Goal: Information Seeking & Learning: Learn about a topic

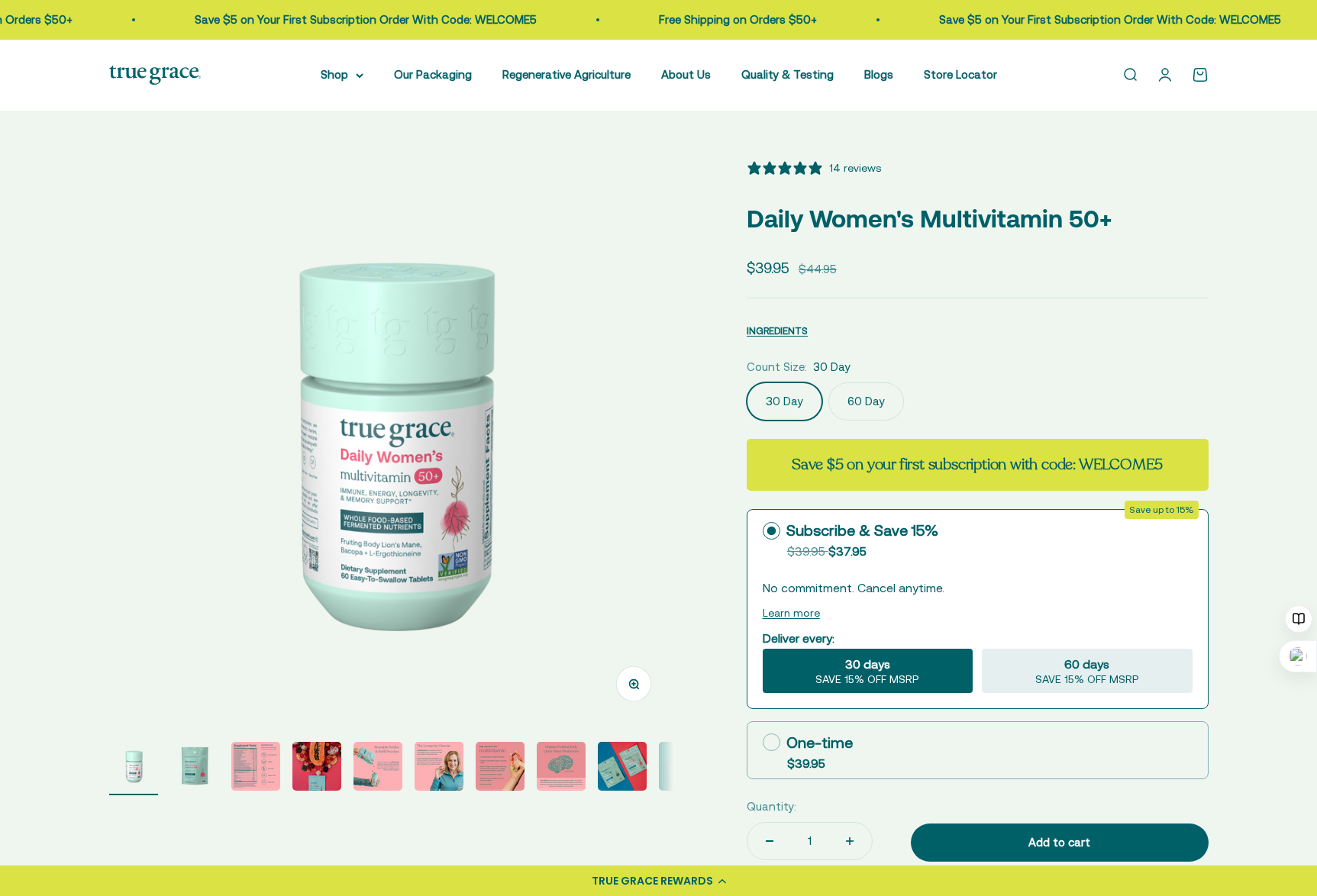
select select "3"
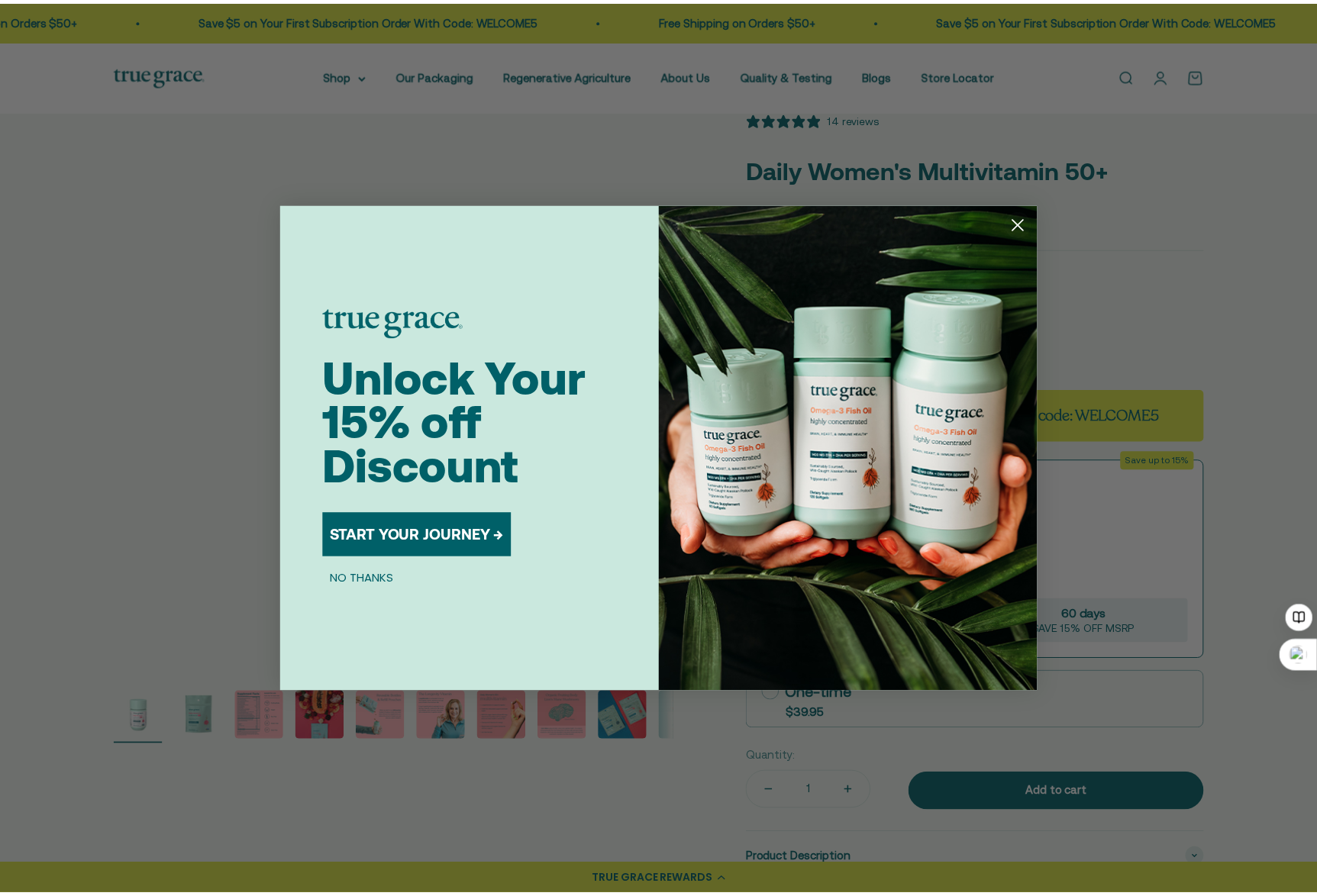
scroll to position [77, 0]
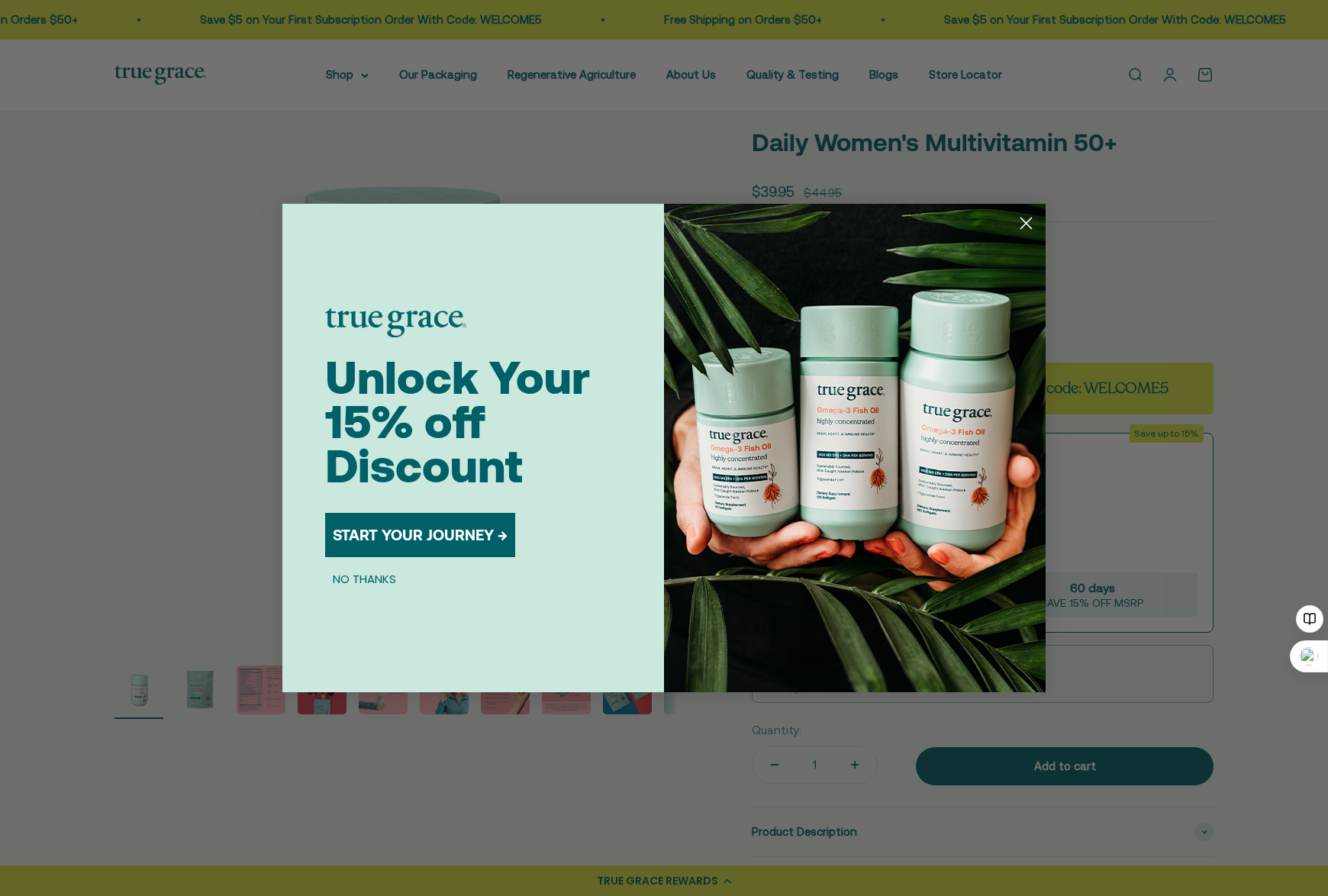
click at [1027, 221] on icon "Close dialog" at bounding box center [1026, 223] width 10 height 10
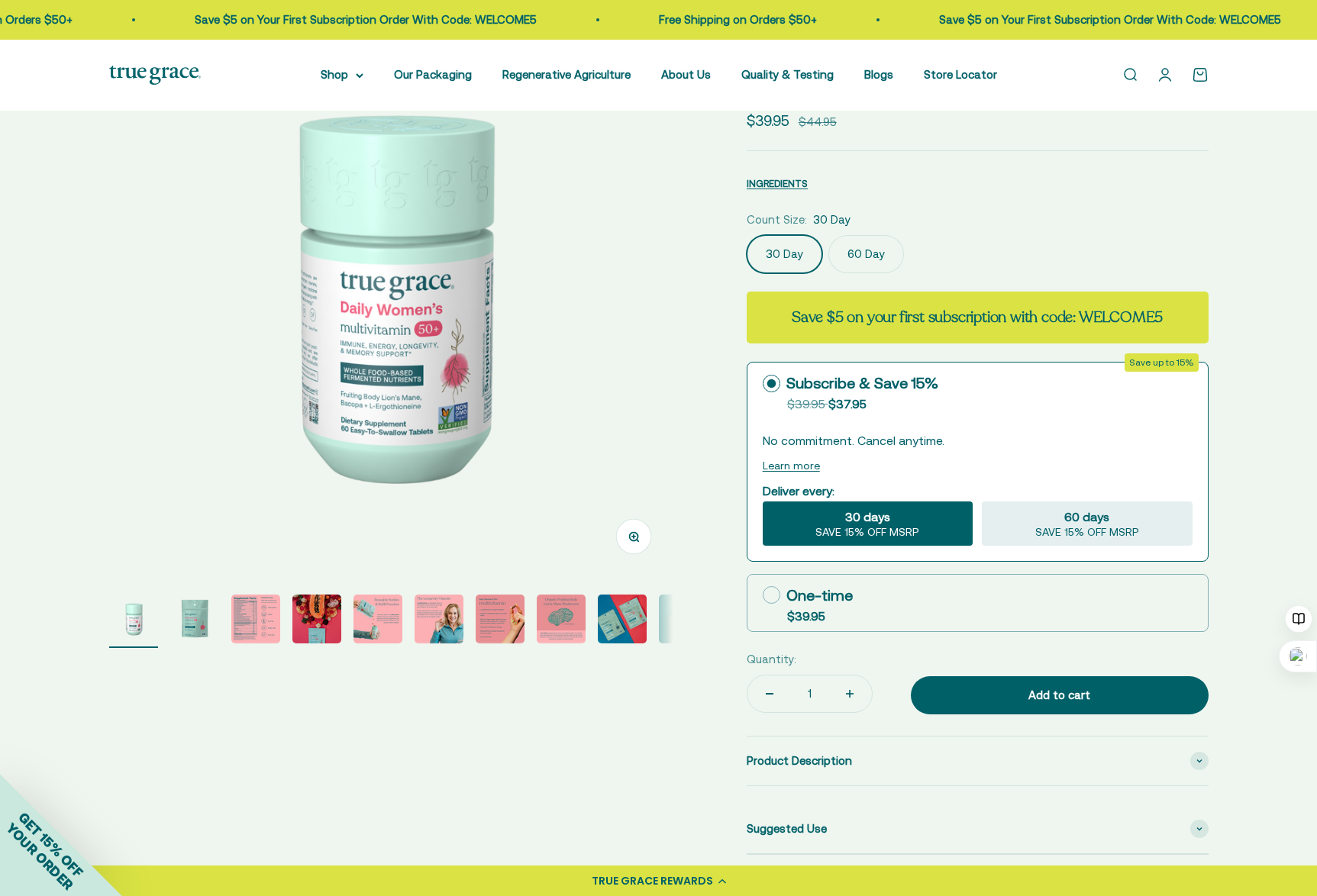
scroll to position [0, 0]
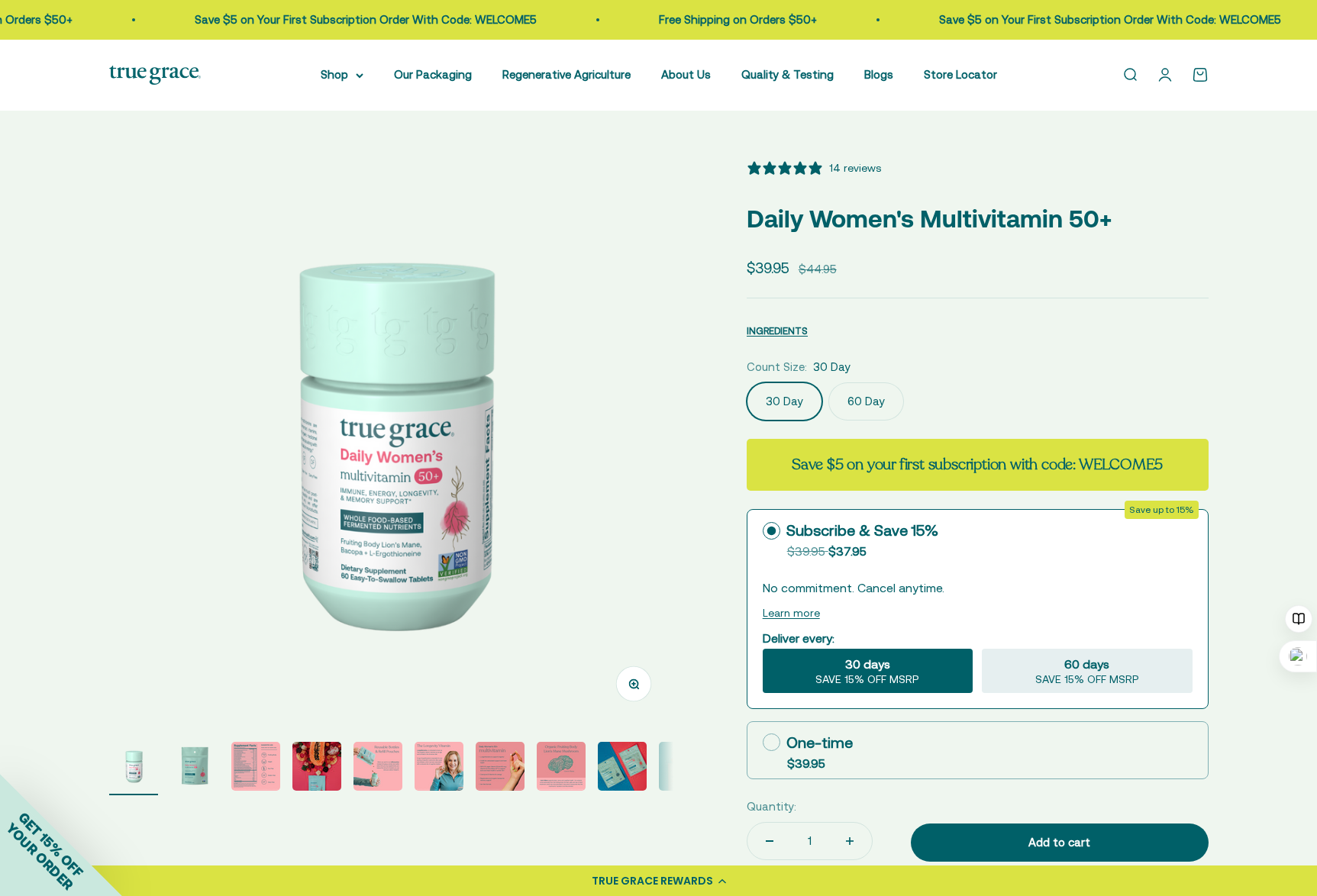
click at [196, 771] on img "Go to item 2" at bounding box center [195, 766] width 49 height 49
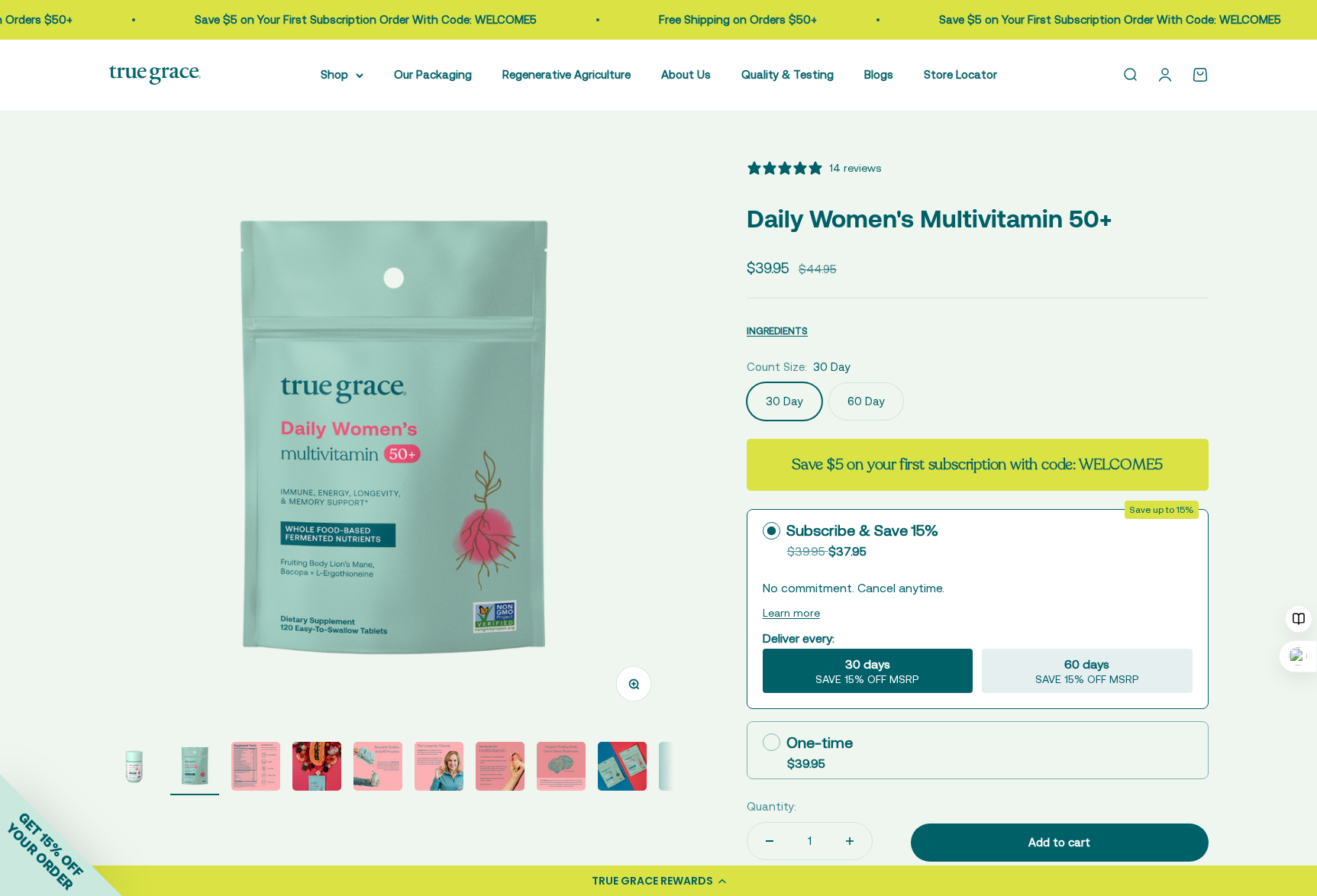
scroll to position [0, 583]
click at [240, 767] on img "Go to item 3" at bounding box center [256, 766] width 49 height 49
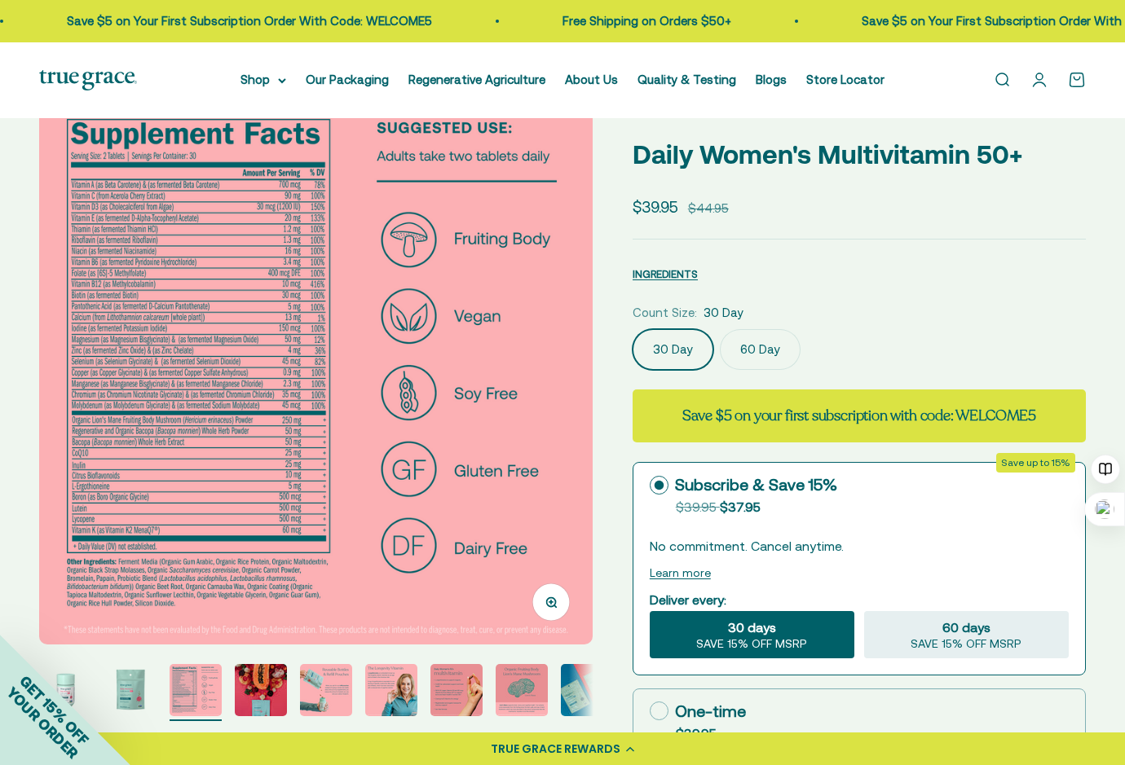
scroll to position [65, 0]
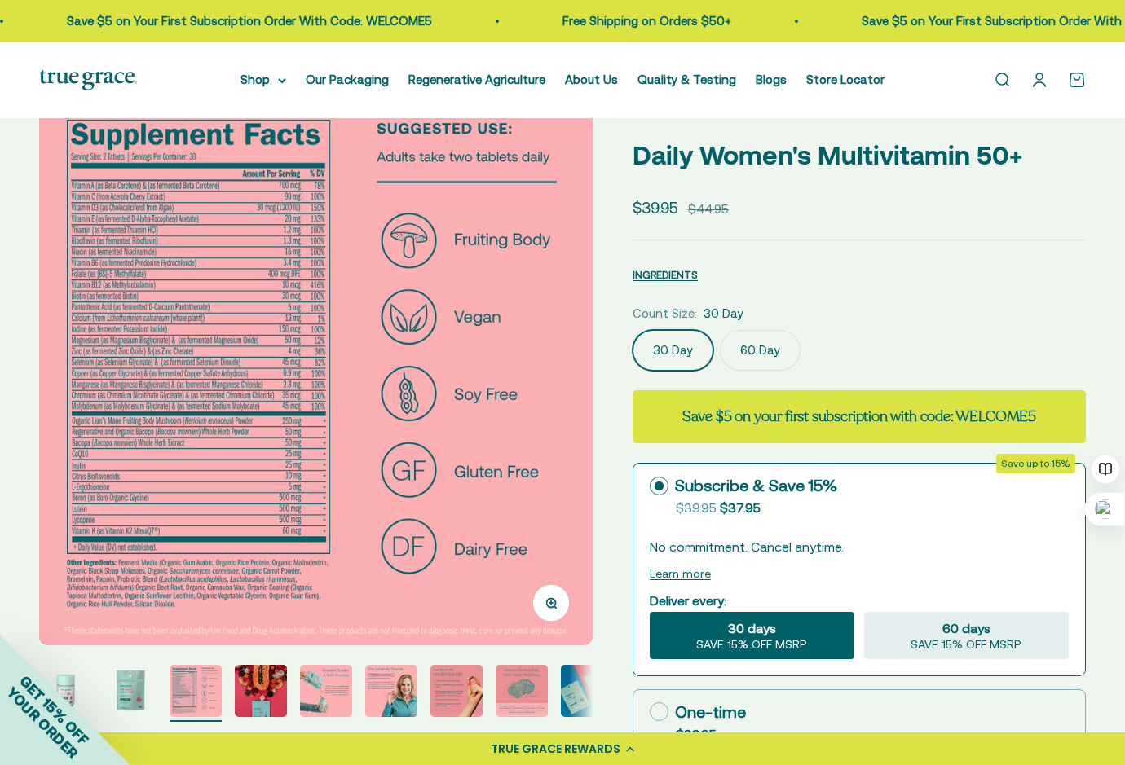
click at [261, 690] on img "Go to item 4" at bounding box center [261, 691] width 52 height 52
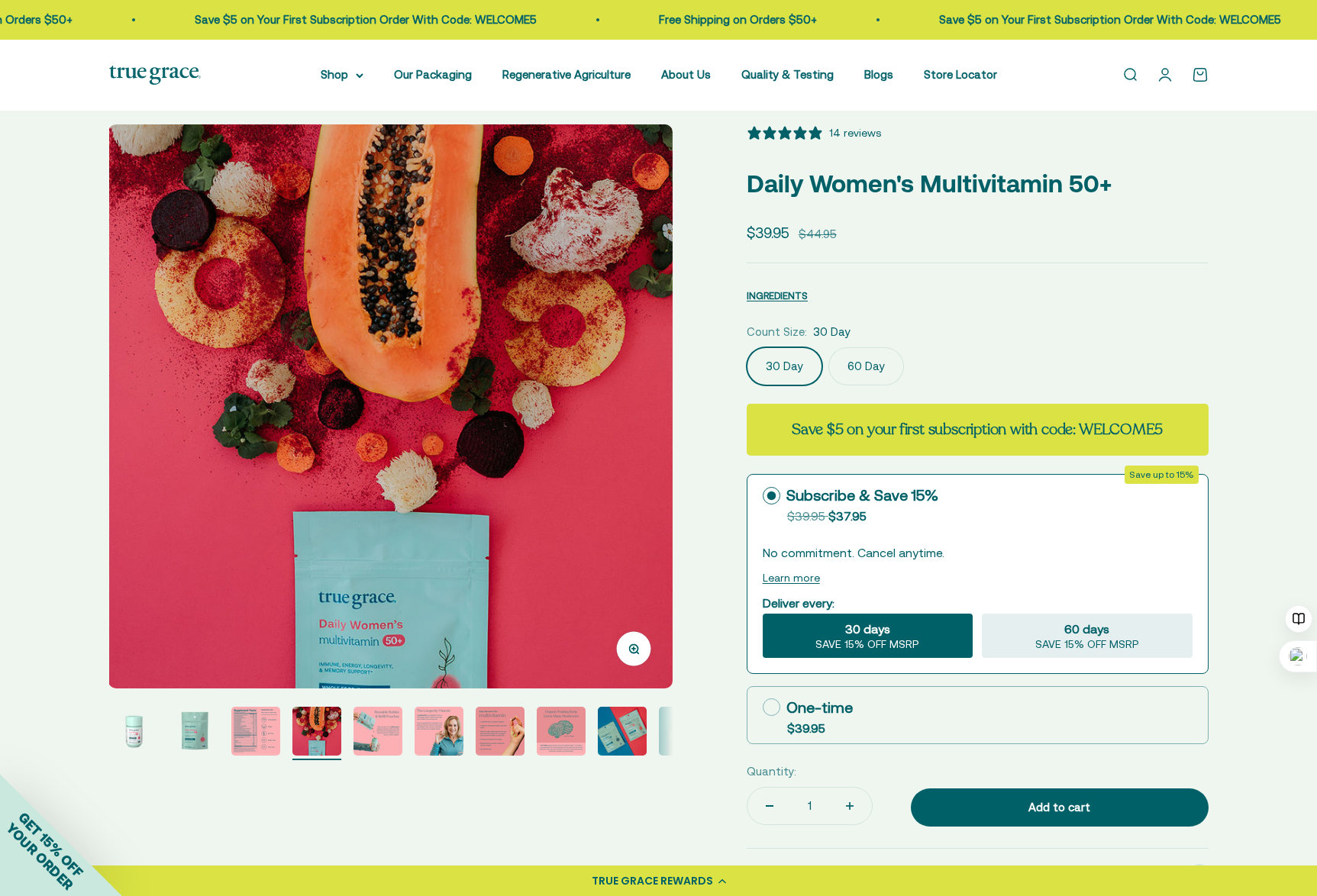
scroll to position [0, 0]
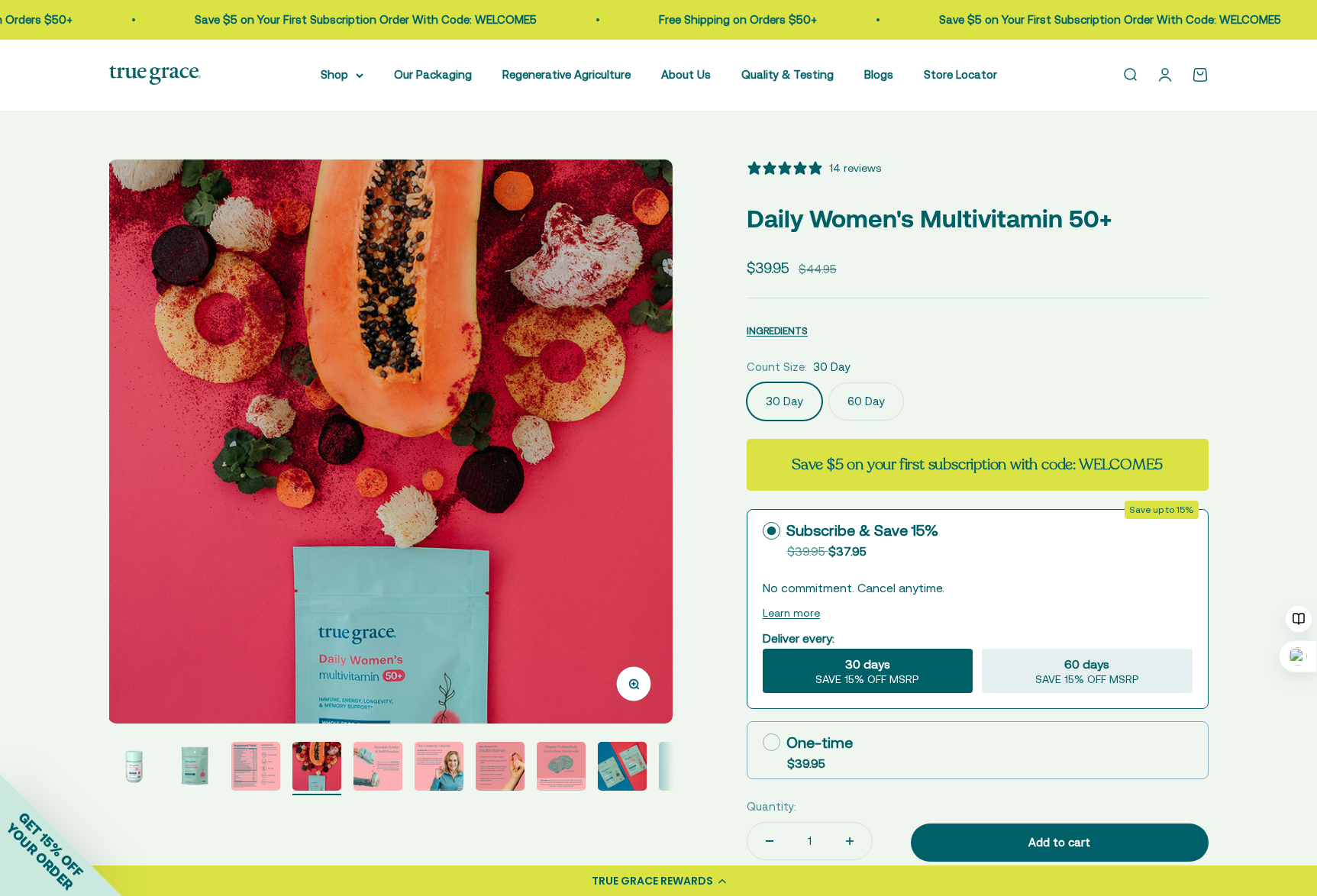
click at [378, 774] on img "Go to item 5" at bounding box center [377, 766] width 49 height 49
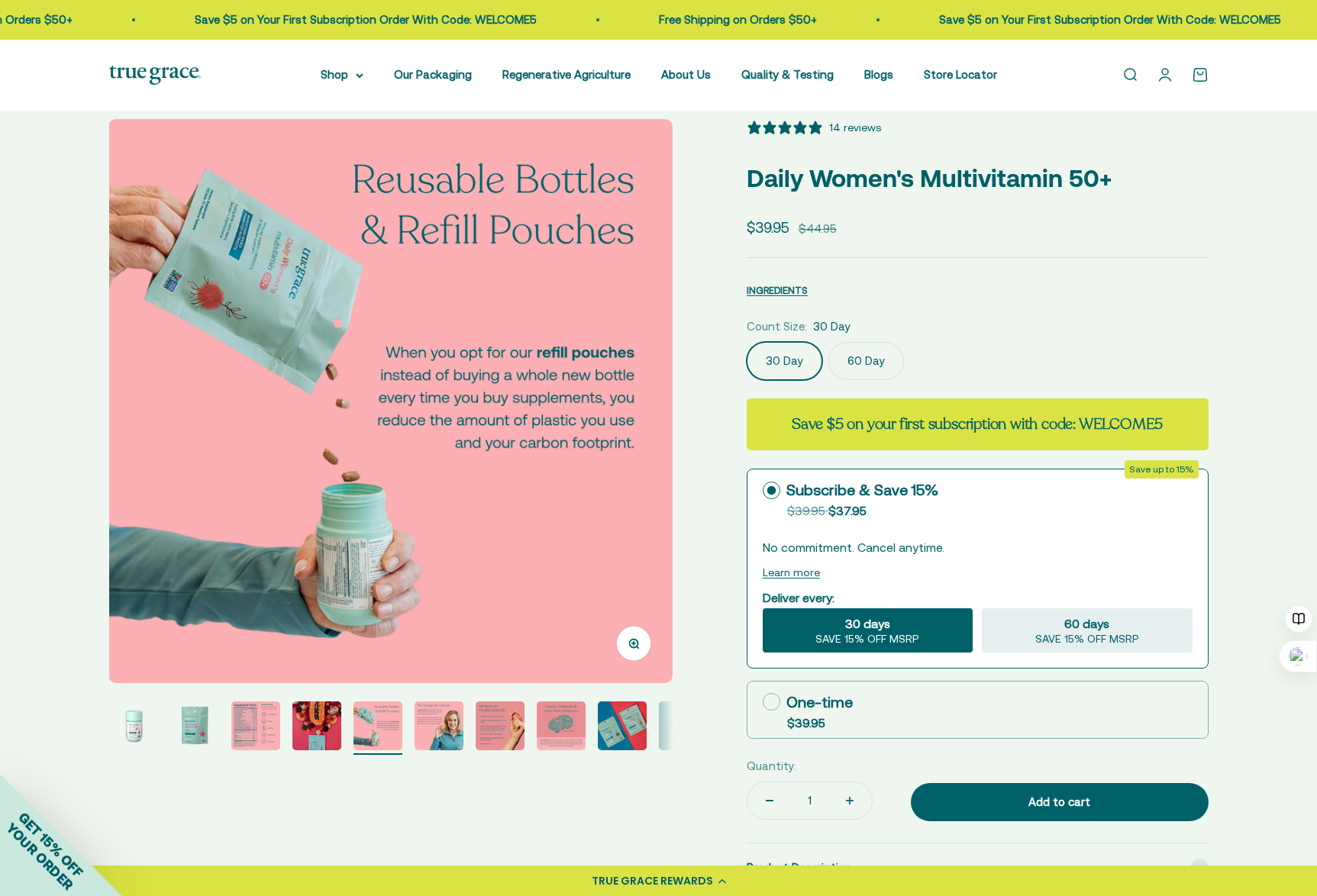
scroll to position [77, 0]
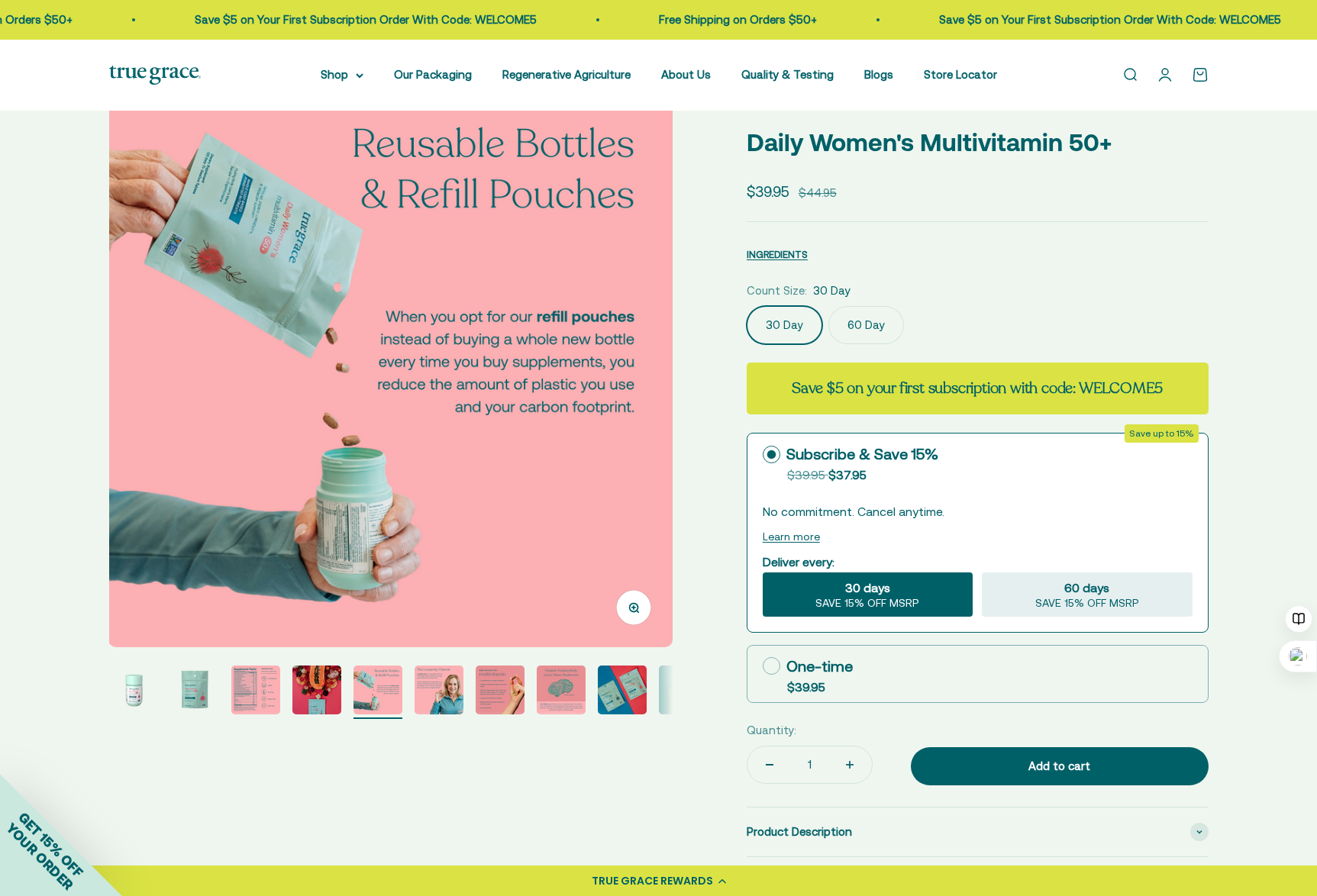
click at [433, 697] on img "Go to item 6" at bounding box center [439, 690] width 49 height 49
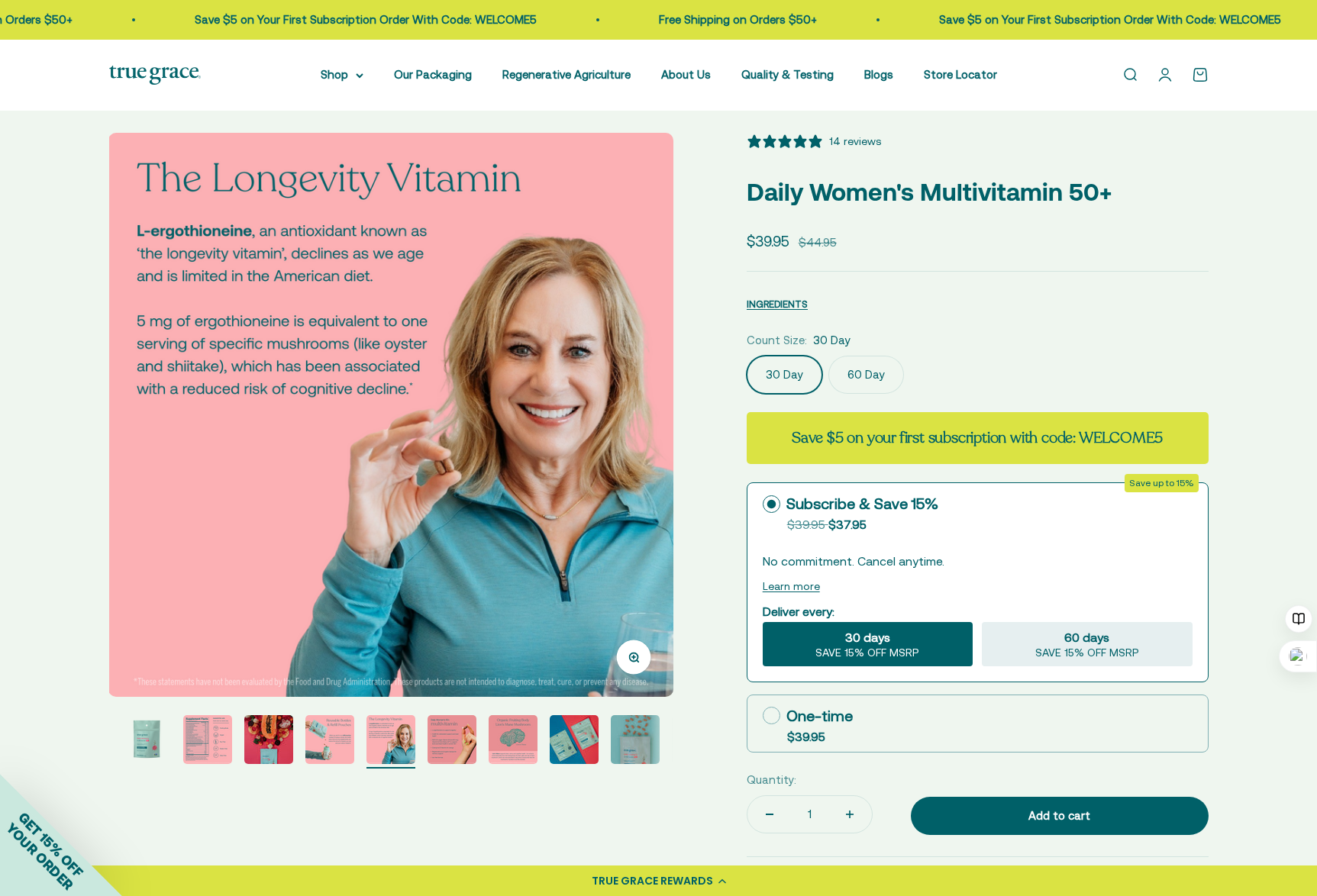
scroll to position [0, 0]
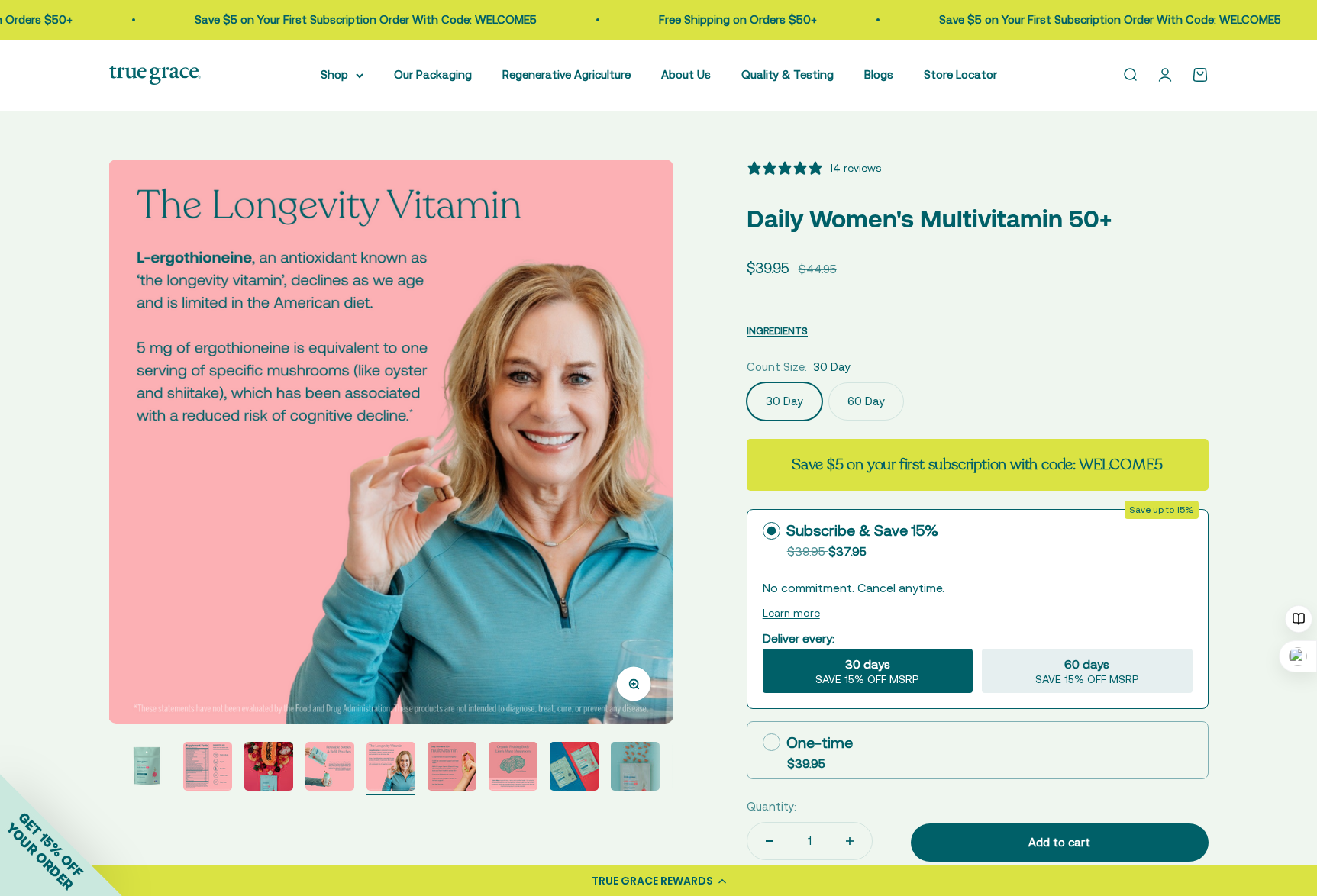
click at [449, 765] on img "Go to item 7" at bounding box center [451, 766] width 49 height 49
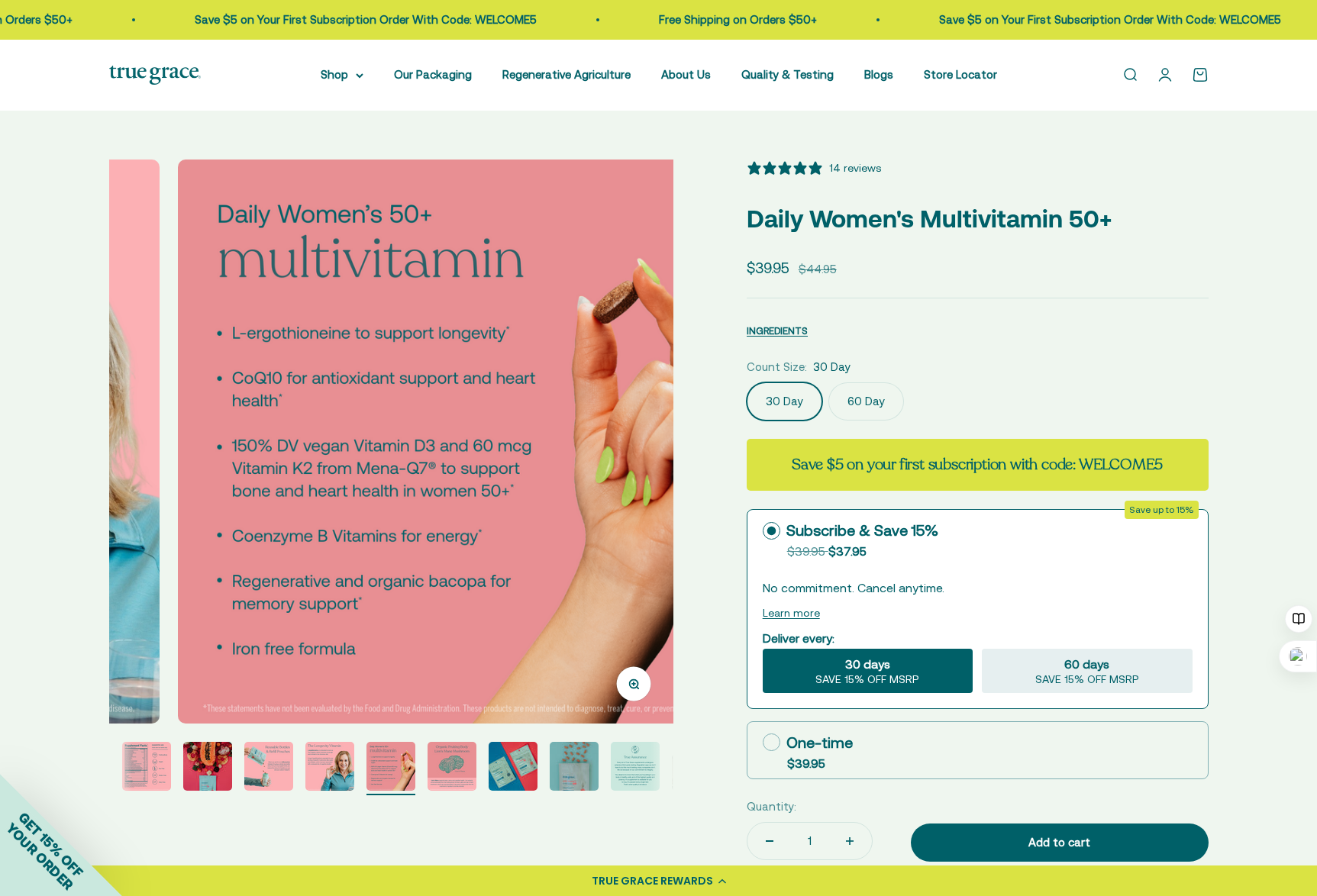
scroll to position [0, 3496]
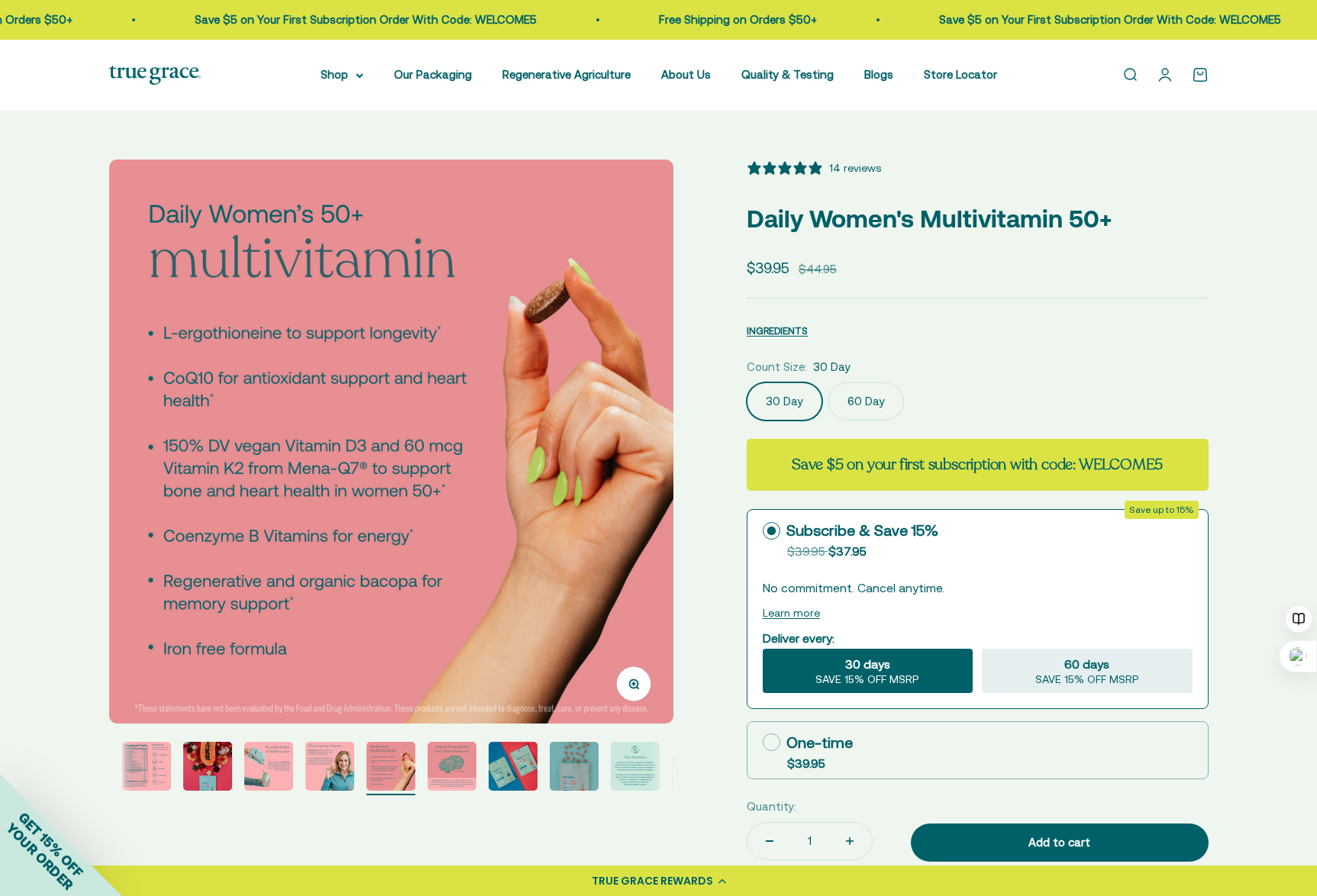
click at [448, 765] on img "Go to item 8" at bounding box center [451, 766] width 49 height 49
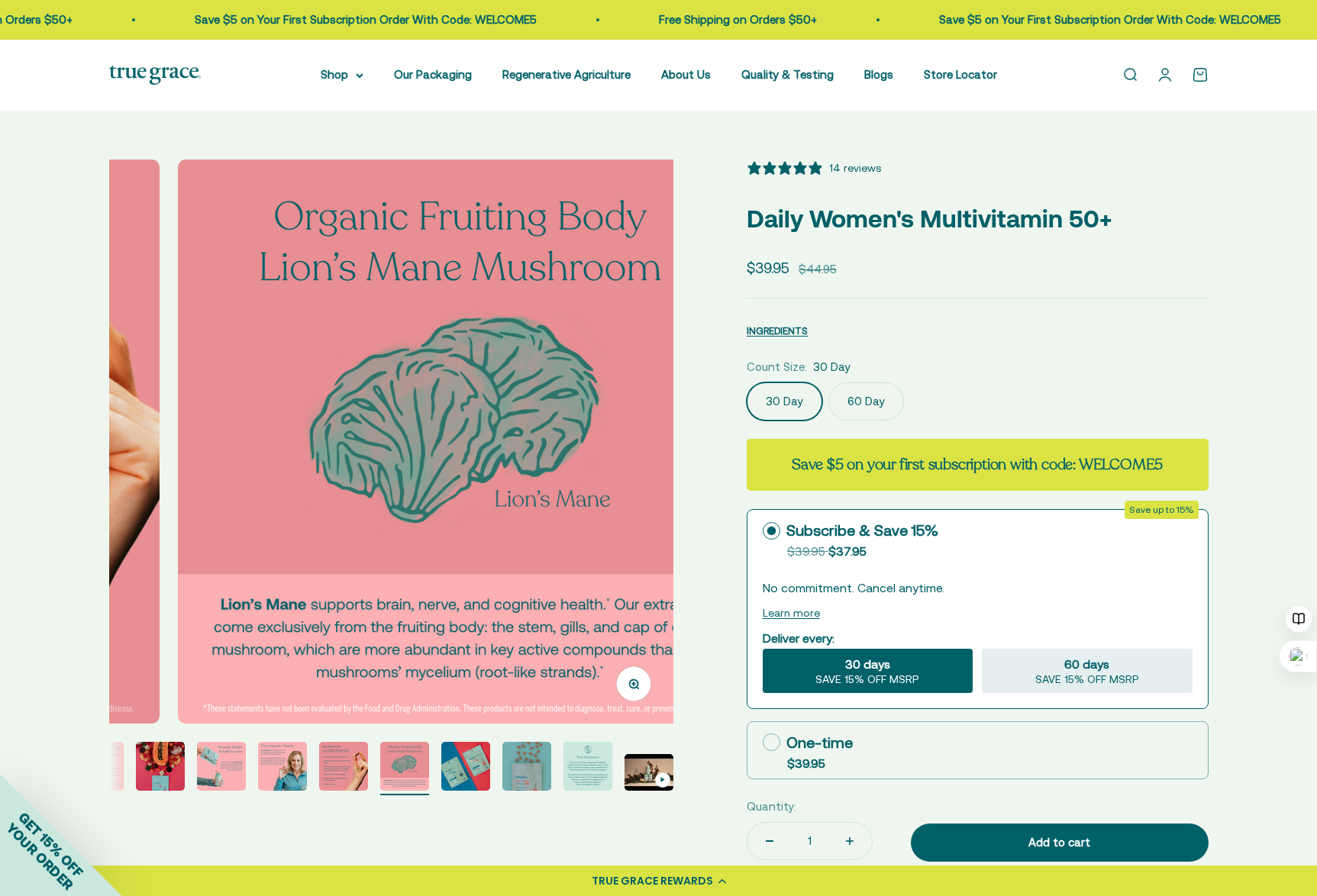
scroll to position [0, 4078]
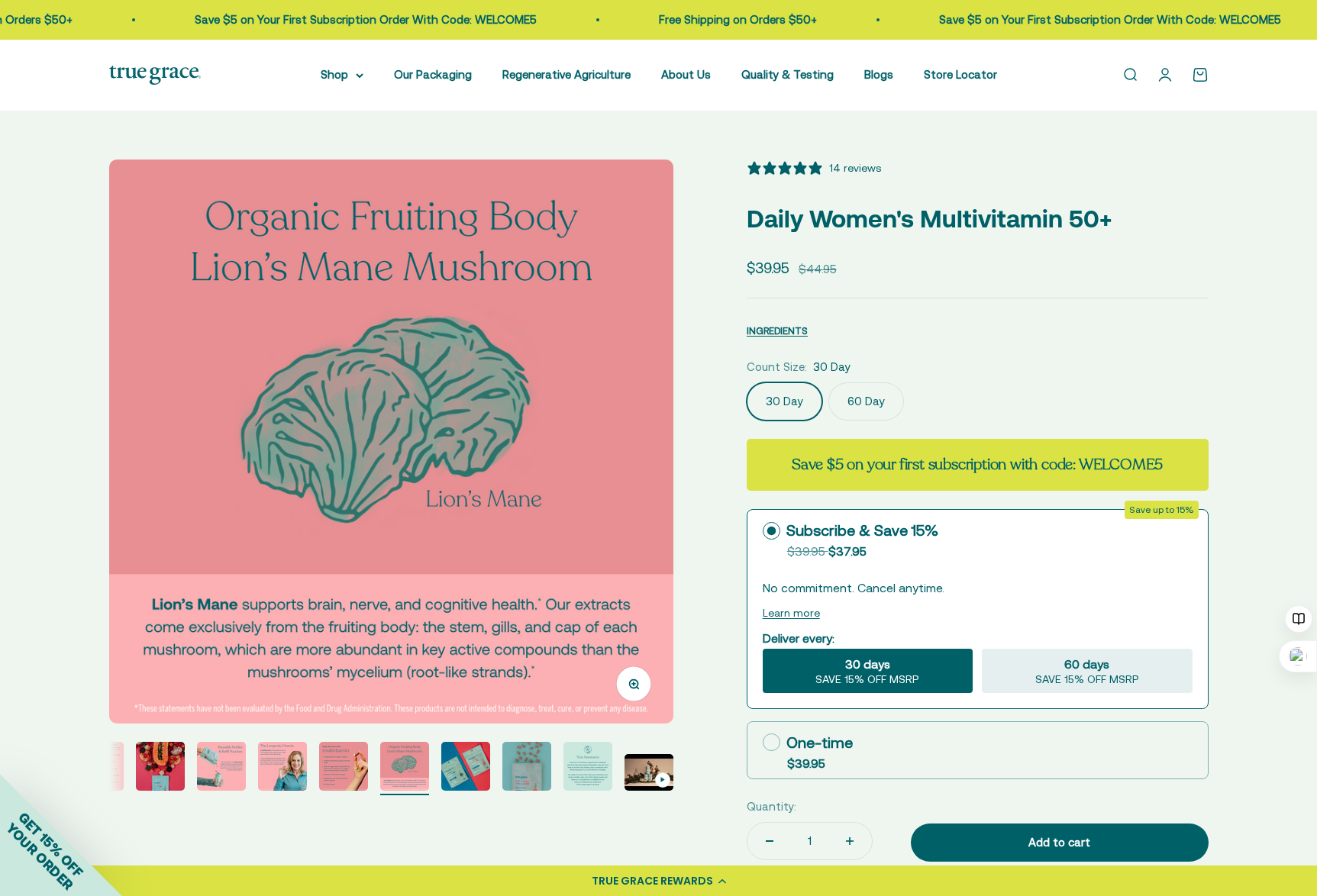
click at [453, 775] on img "Go to item 9" at bounding box center [466, 766] width 49 height 49
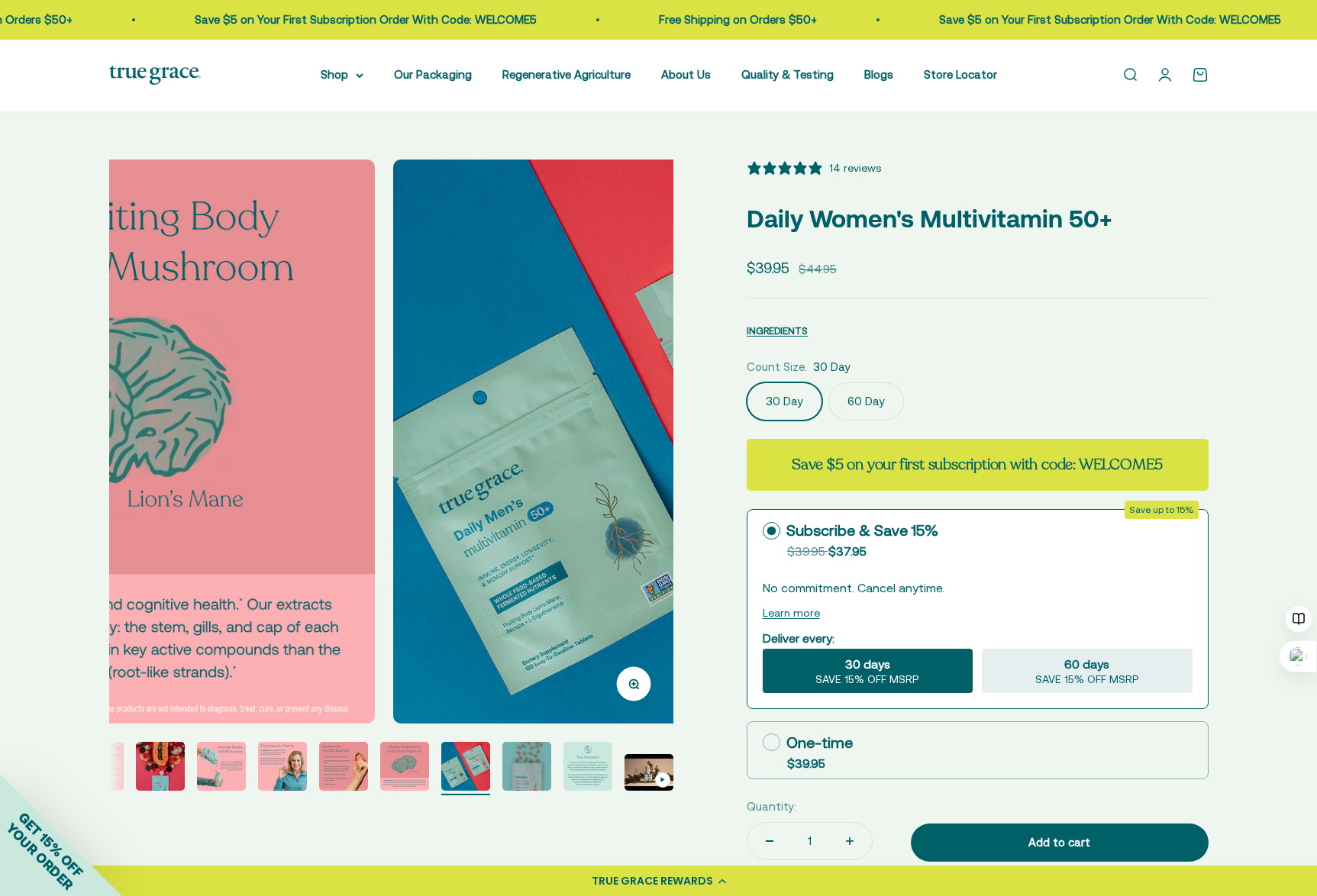
scroll to position [0, 4662]
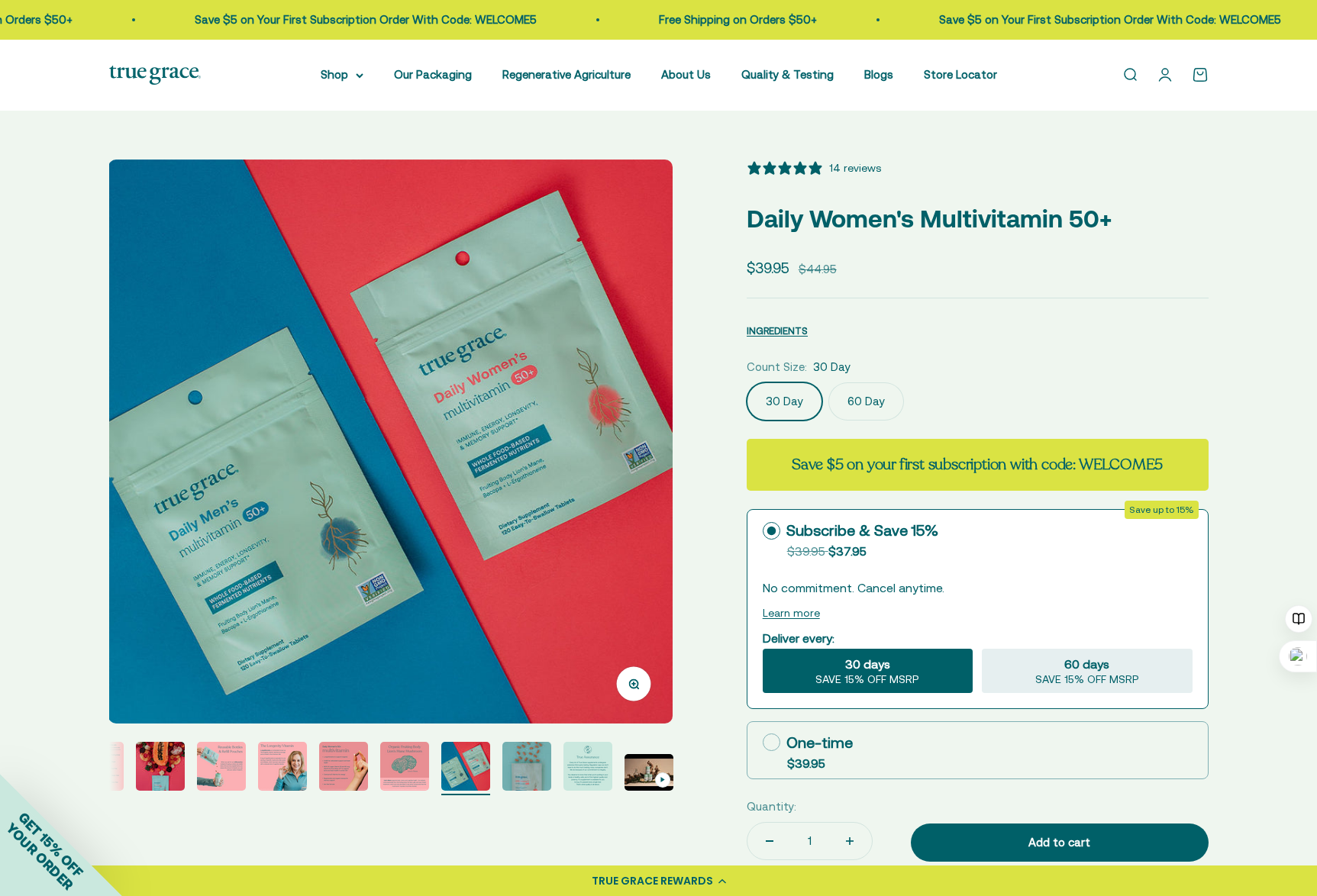
click at [539, 757] on img "Go to item 10" at bounding box center [526, 766] width 49 height 49
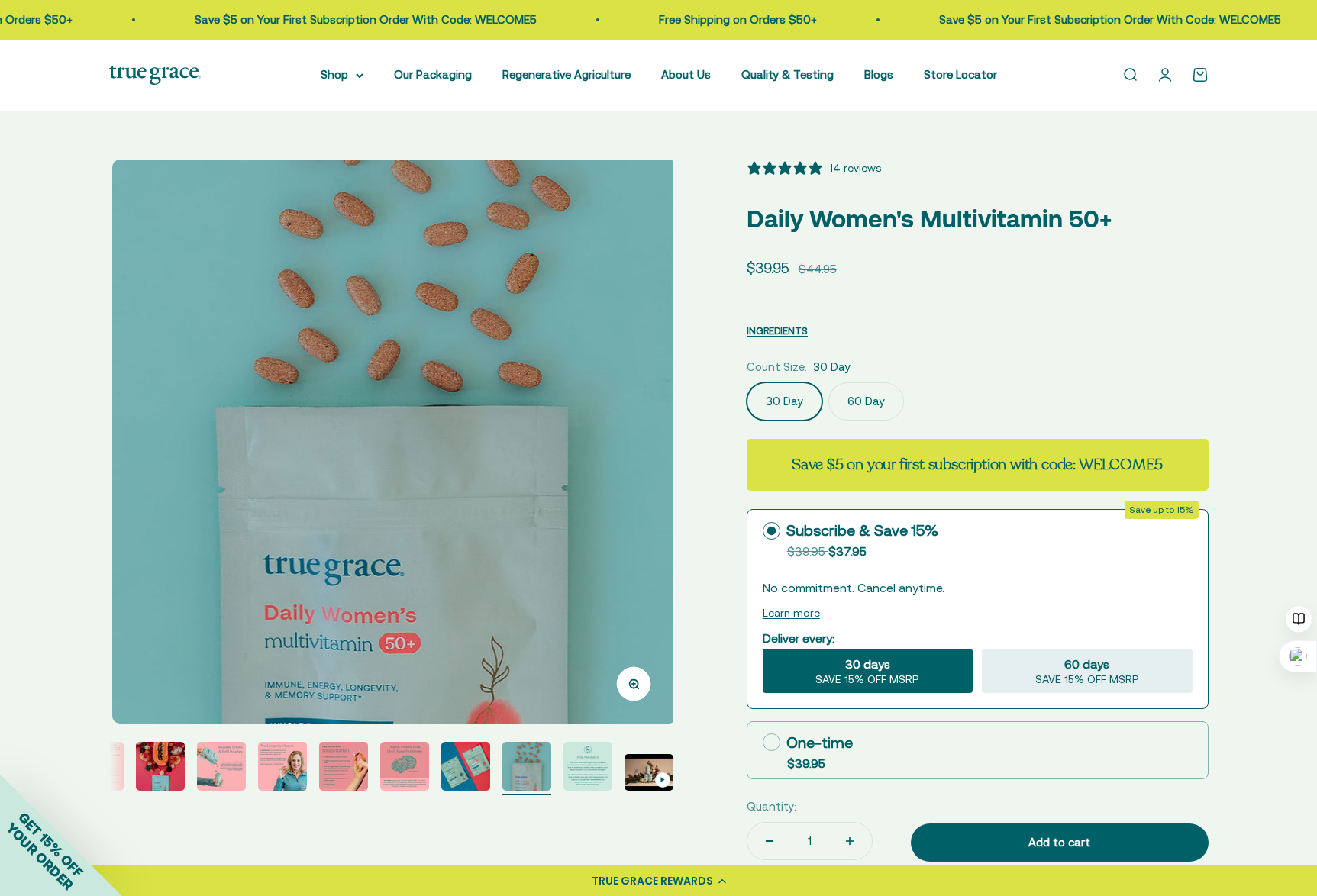
scroll to position [0, 5245]
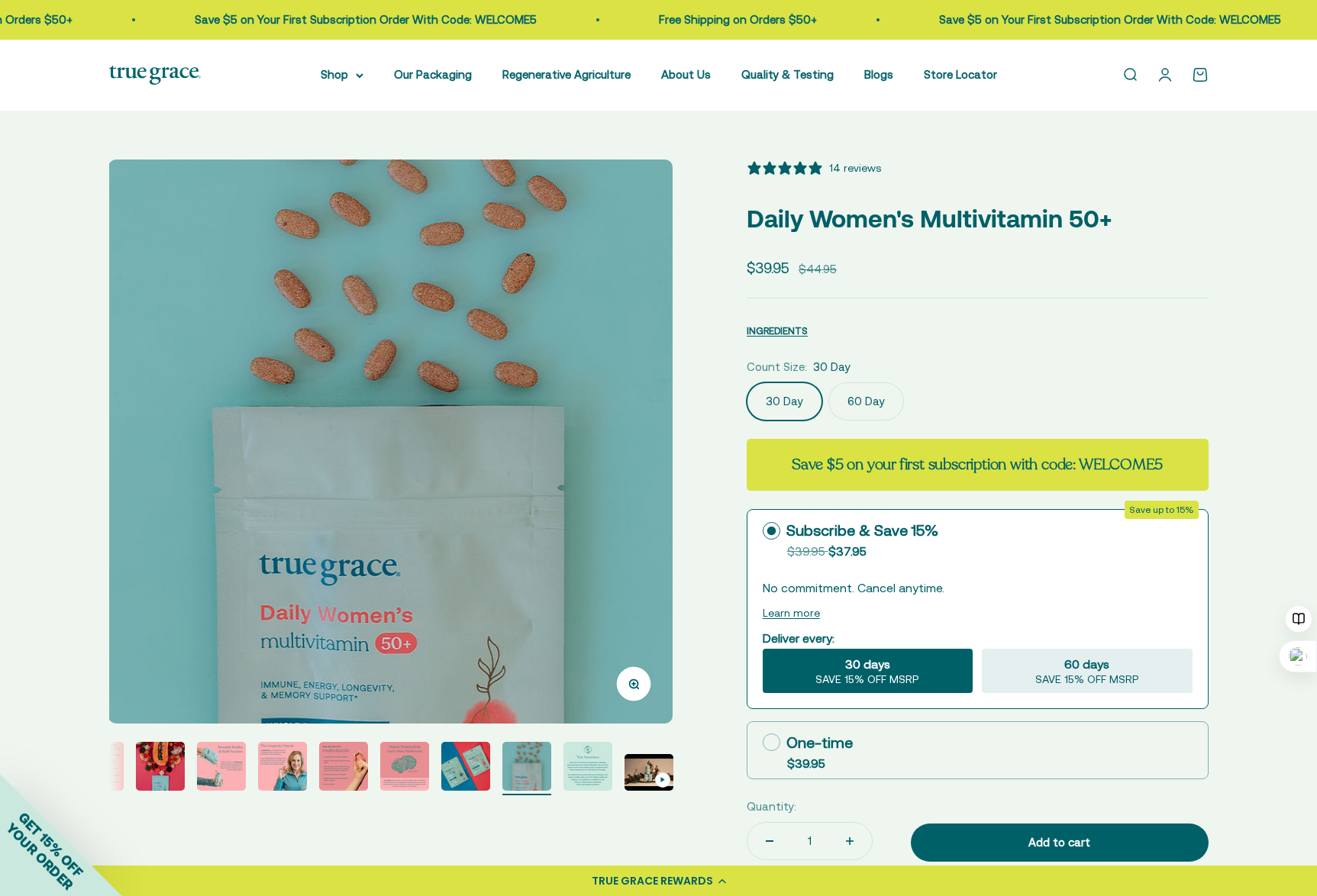
click at [580, 773] on img "Go to item 11" at bounding box center [588, 766] width 49 height 49
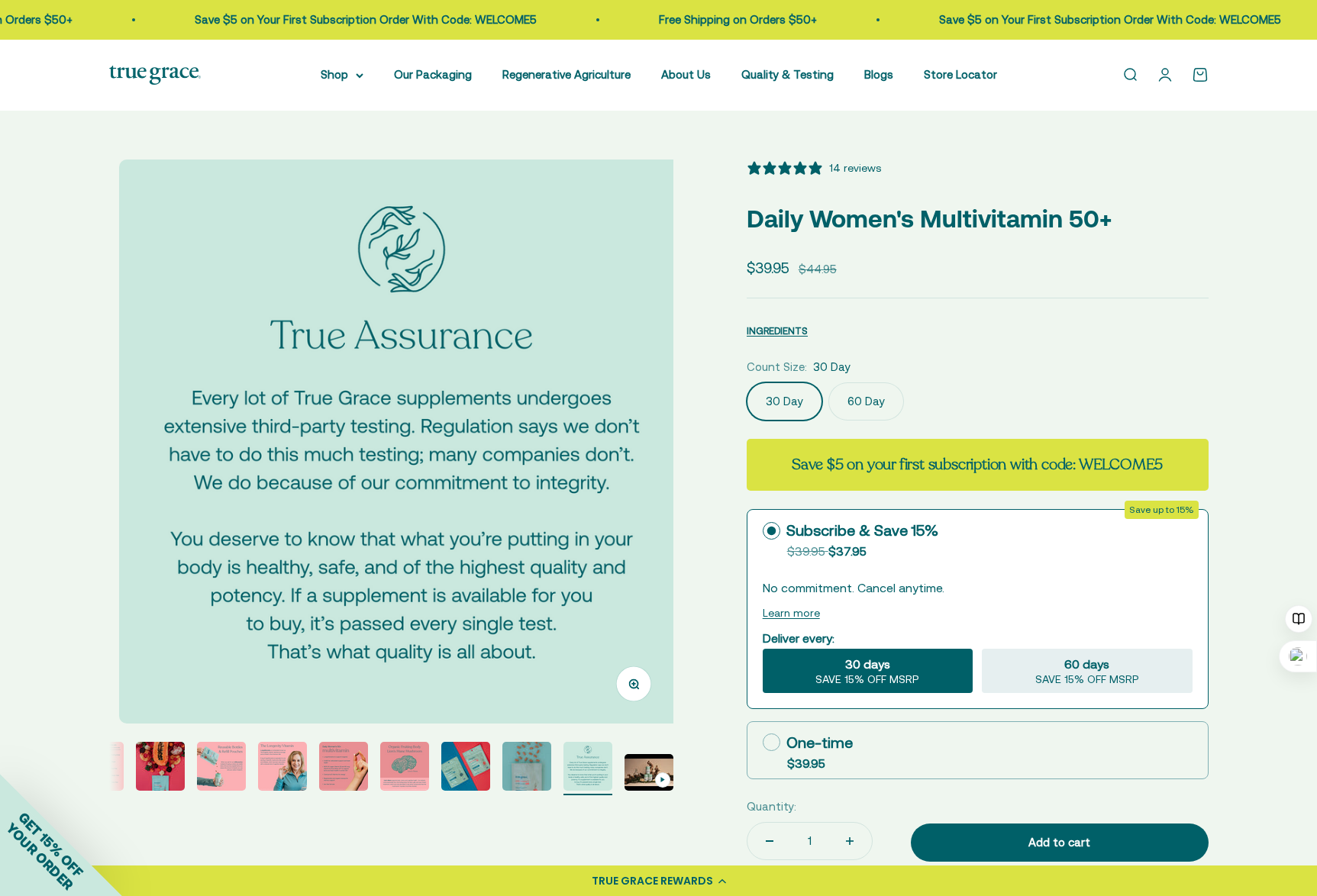
scroll to position [0, 5826]
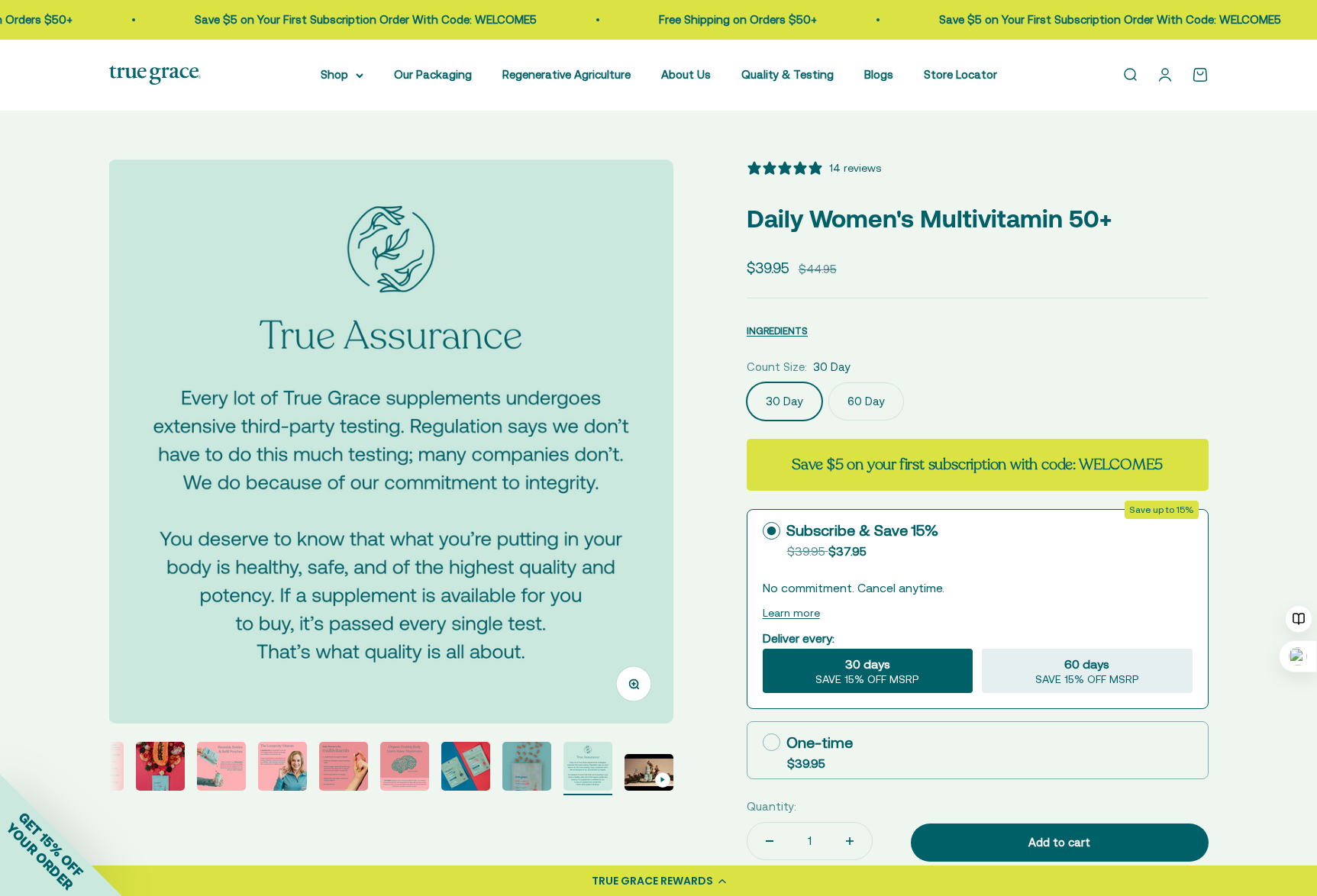
click at [650, 774] on img "Go to item 12" at bounding box center [649, 771] width 49 height 37
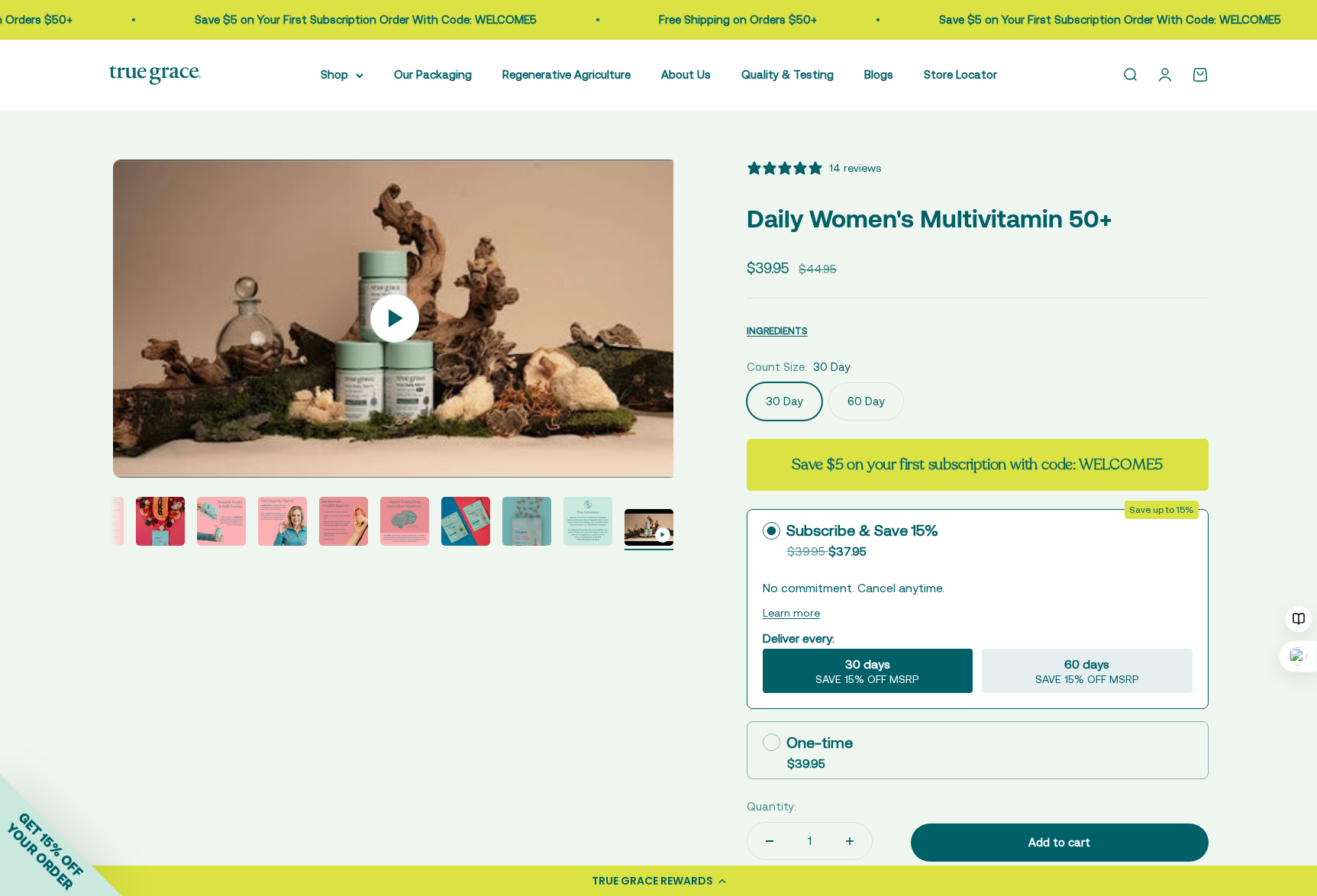
scroll to position [0, 6409]
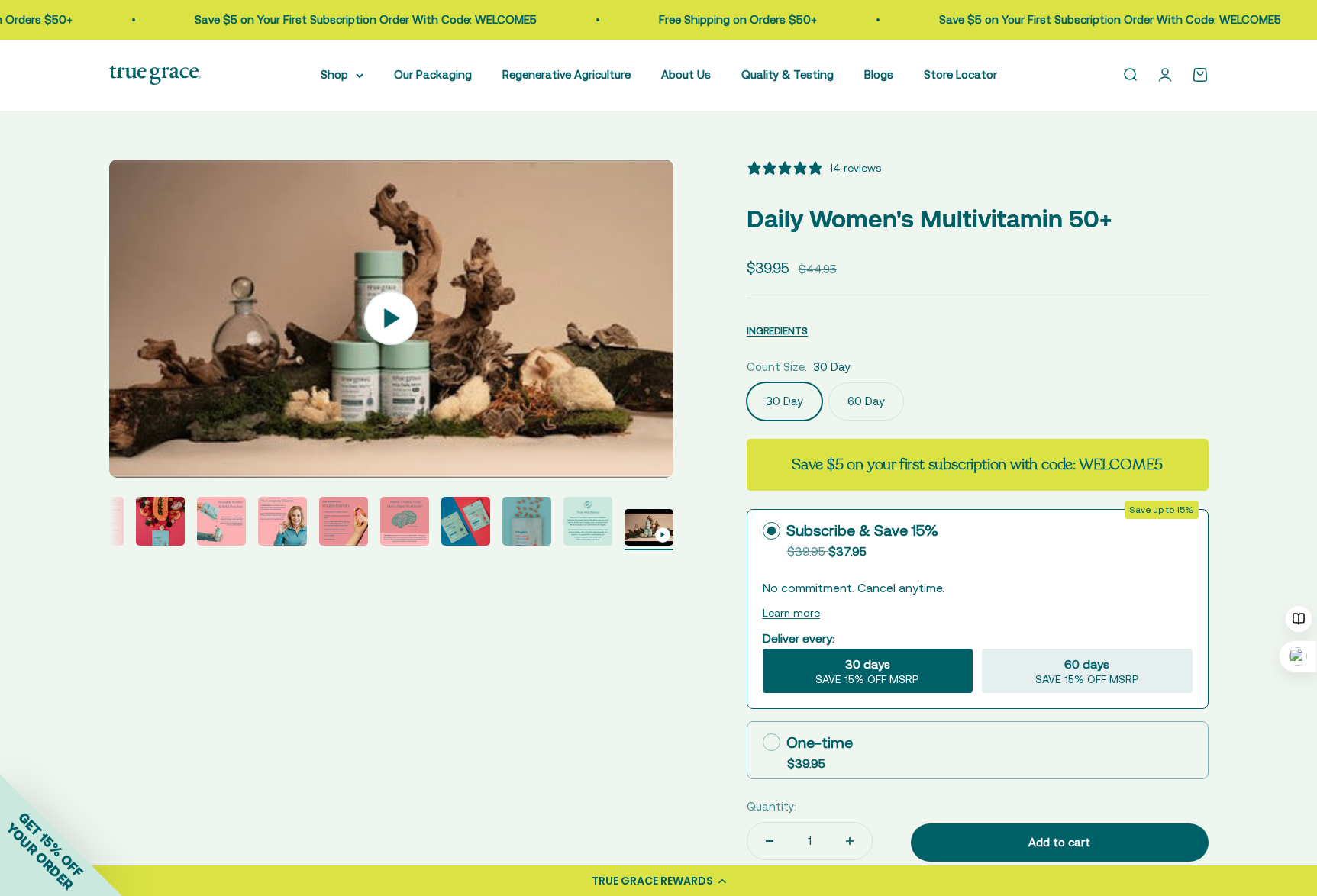
click at [392, 328] on icon at bounding box center [391, 317] width 53 height 53
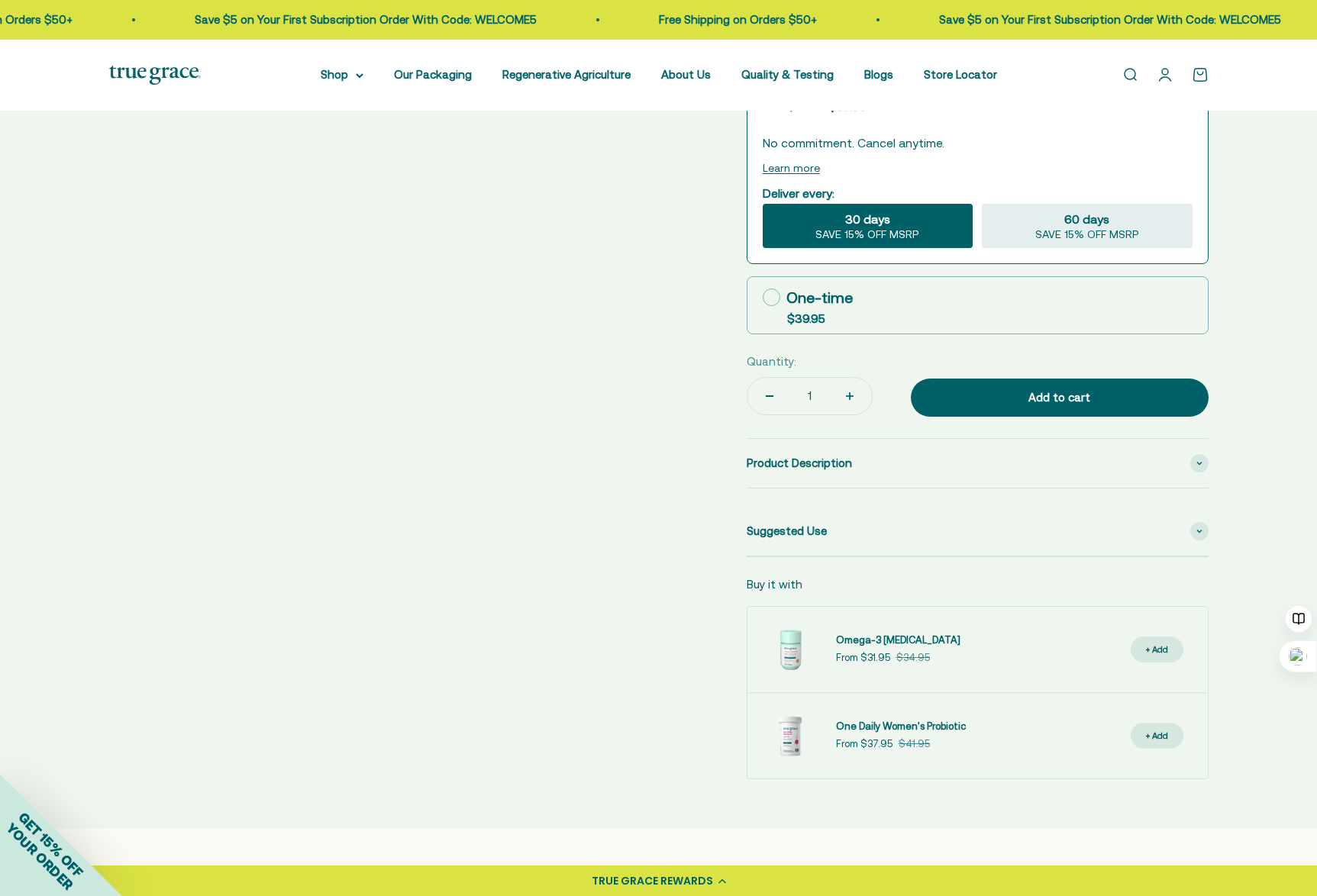
scroll to position [458, 0]
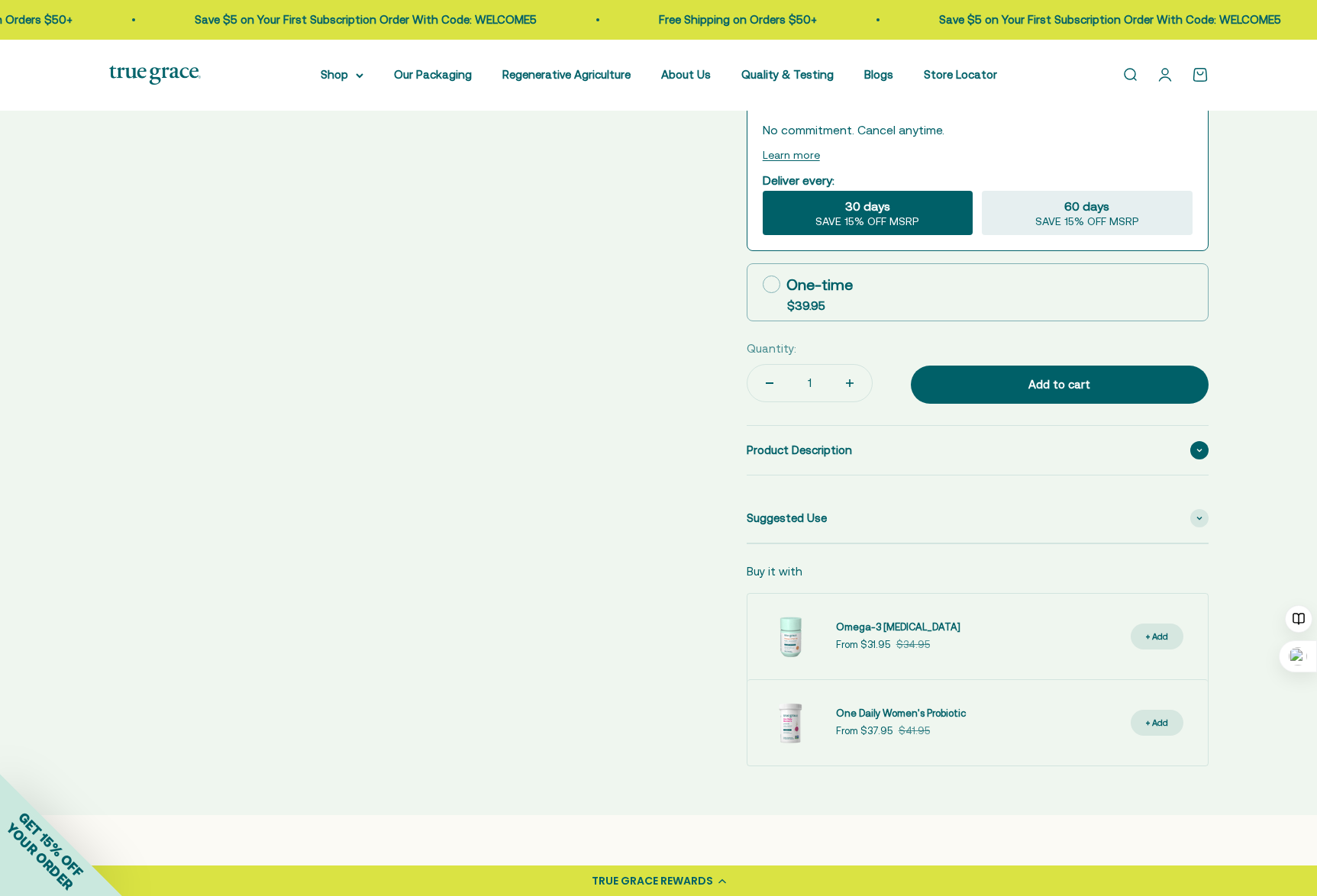
click at [829, 448] on span "Product Description" at bounding box center [799, 450] width 105 height 19
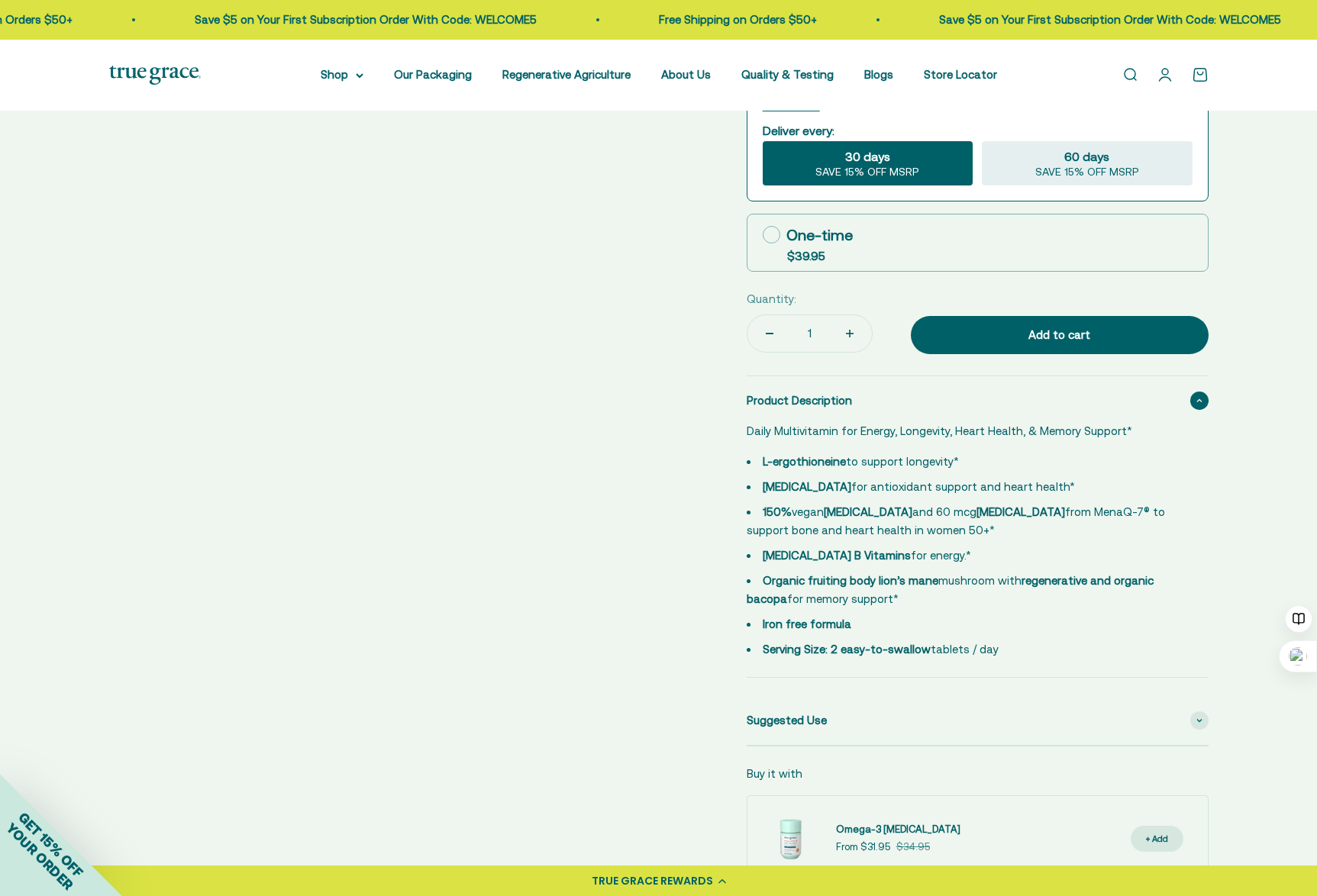
scroll to position [535, 0]
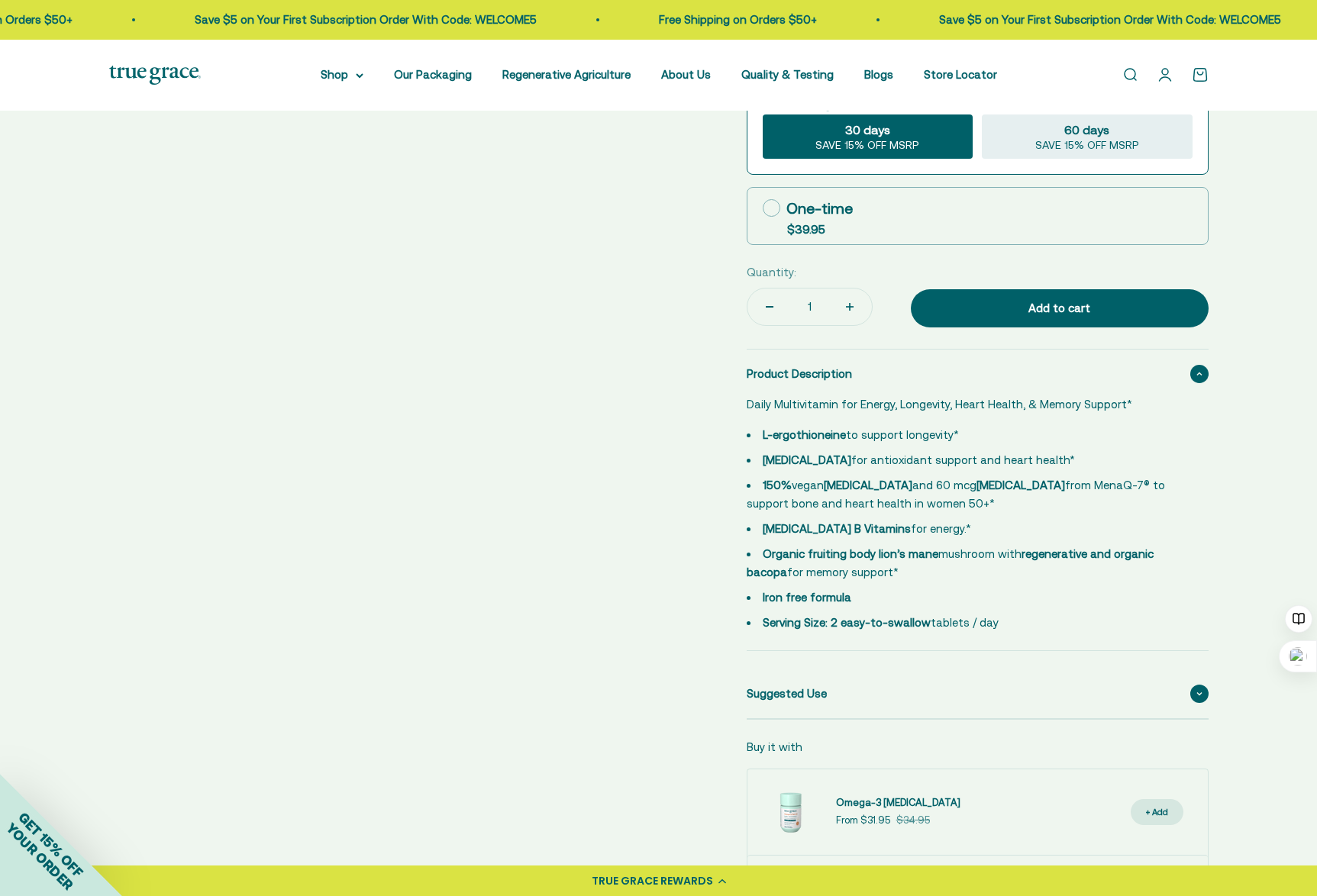
click at [805, 691] on span "Suggested Use" at bounding box center [787, 694] width 81 height 19
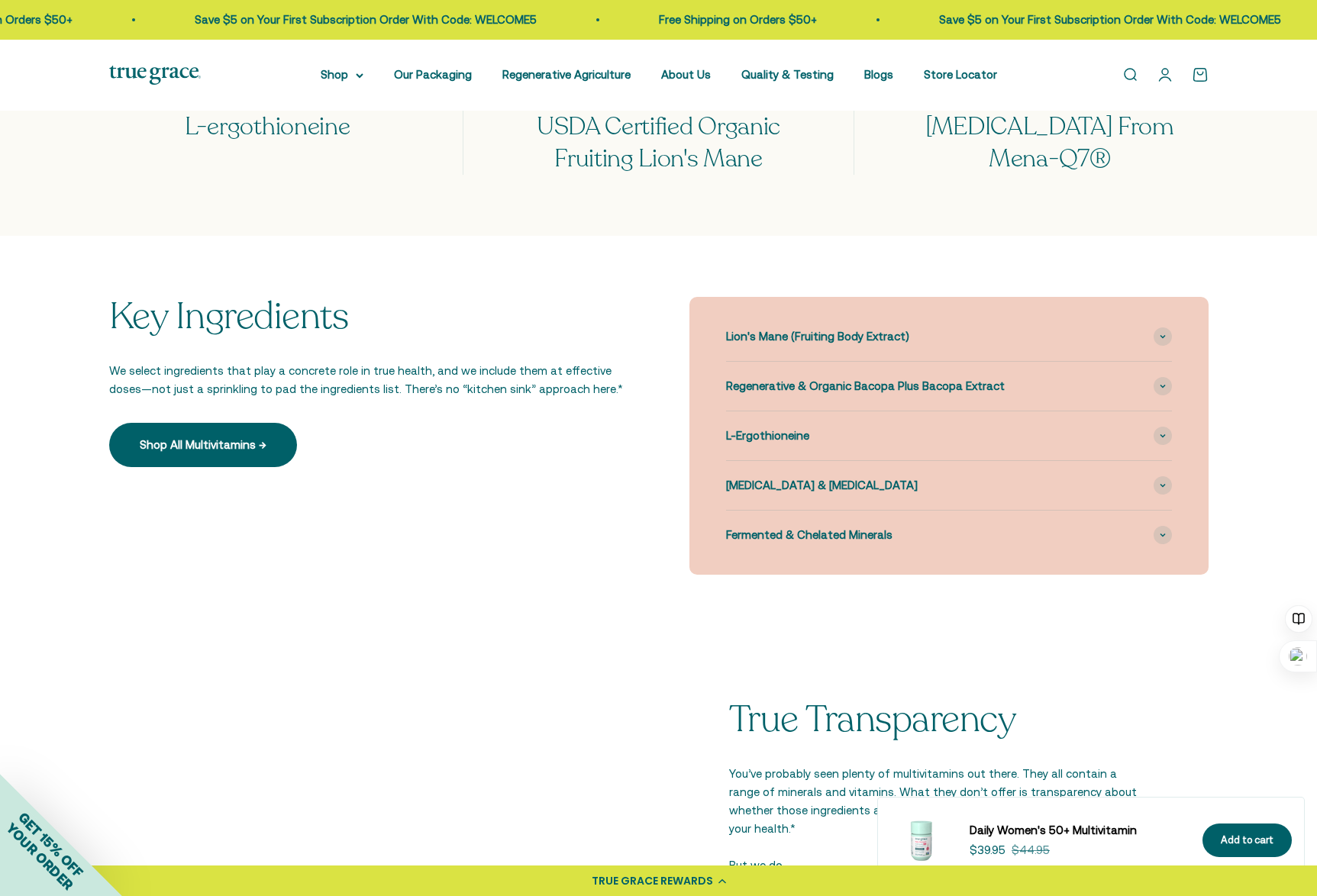
scroll to position [1679, 0]
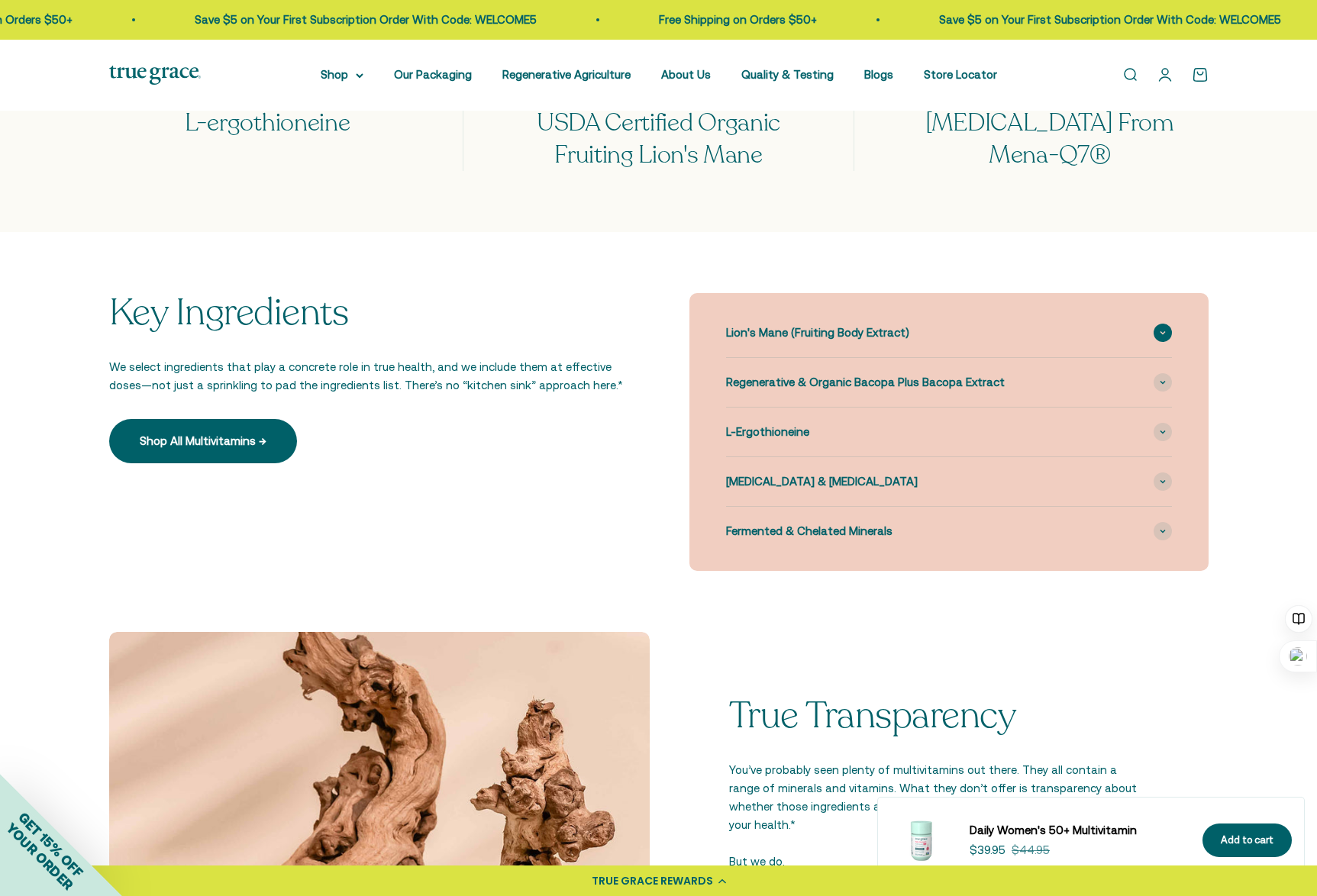
click at [895, 336] on span "Lion's Mane (Fruiting Body Extract)" at bounding box center [818, 333] width 184 height 19
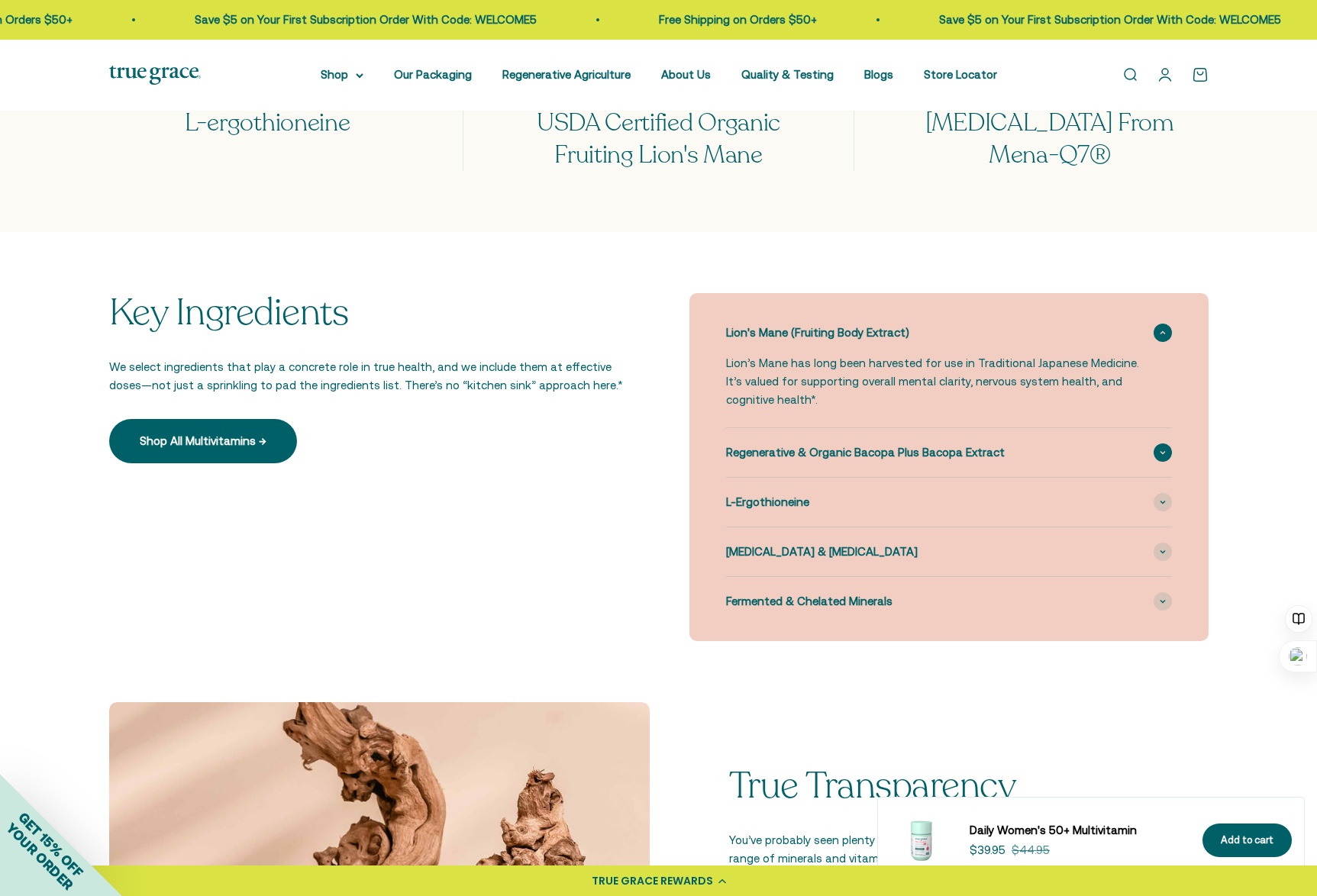
click at [785, 452] on span "Regenerative & Organic Bacopa Plus Bacopa Extract" at bounding box center [865, 453] width 278 height 19
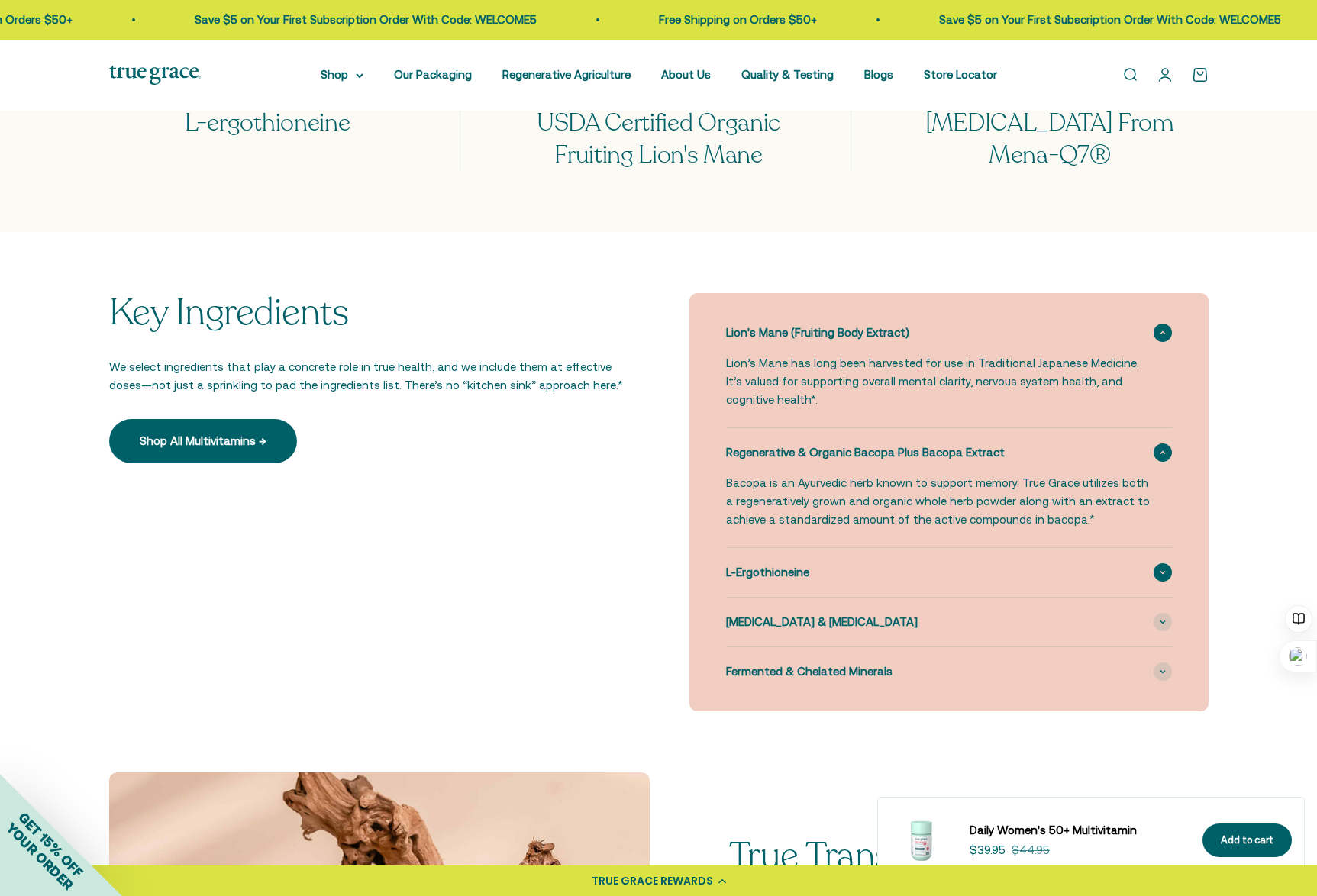
click at [778, 576] on span "L-Ergothioneine" at bounding box center [767, 573] width 83 height 19
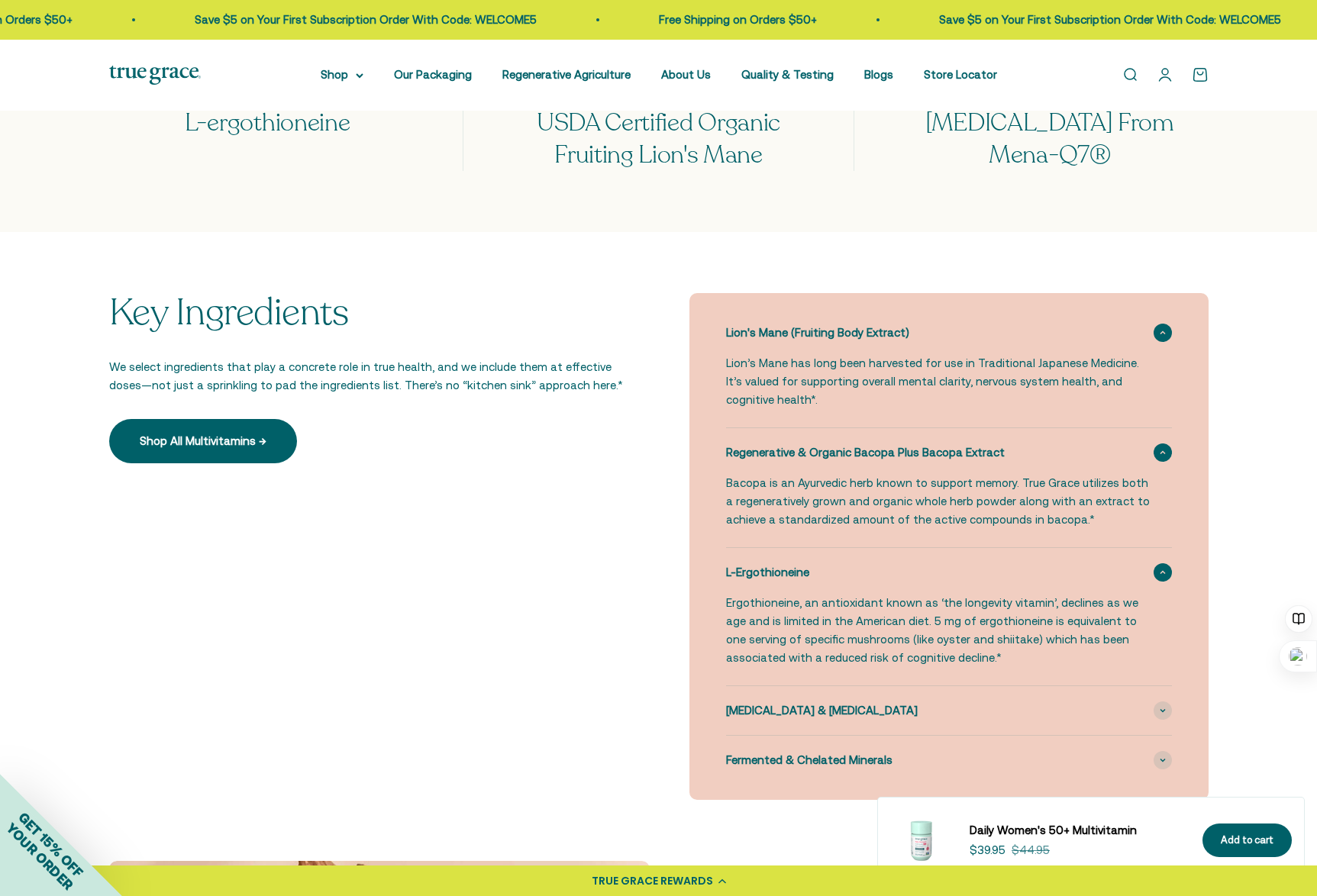
scroll to position [1755, 0]
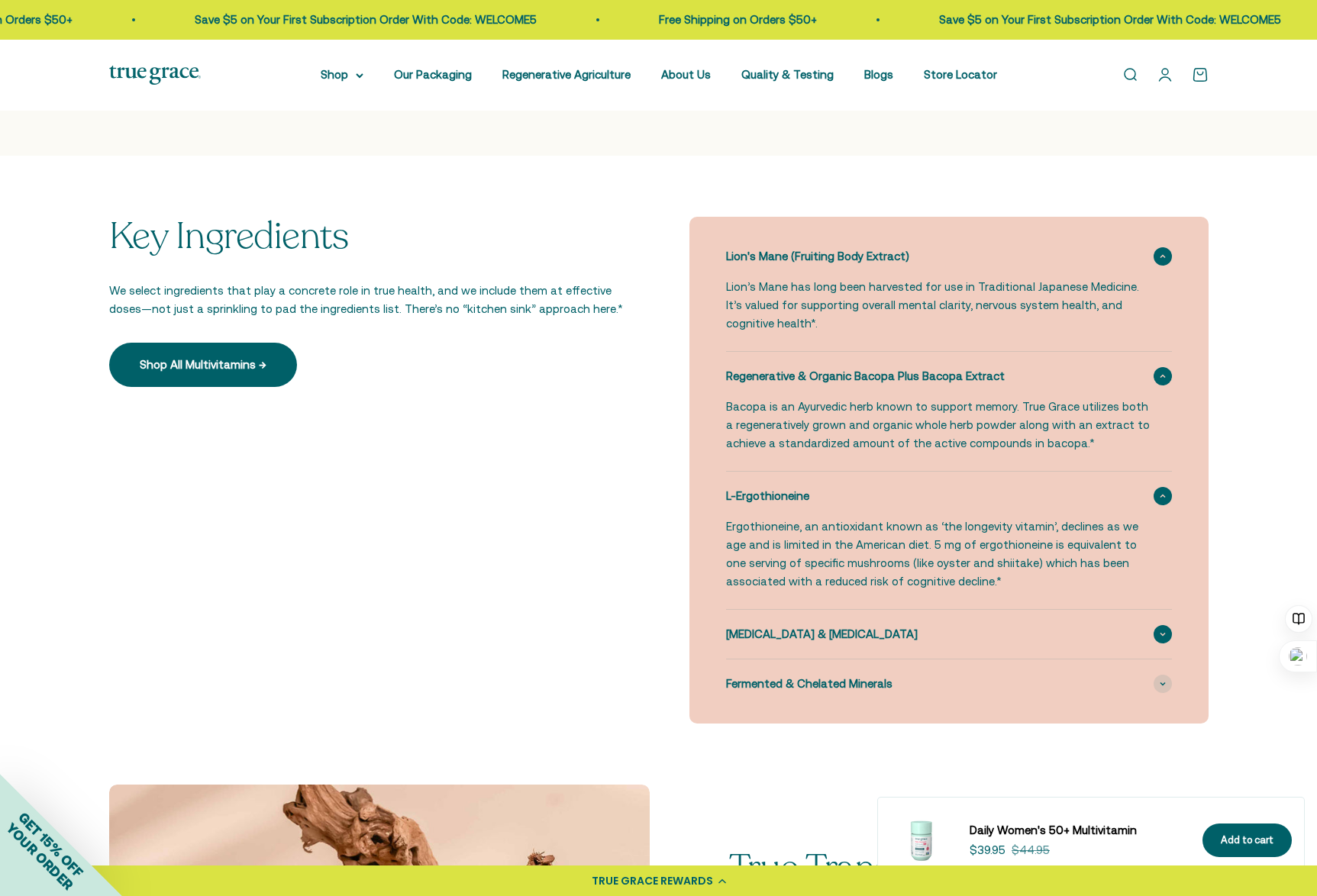
click at [829, 626] on span "Vitamin K2 & Vitamin D3" at bounding box center [821, 635] width 192 height 19
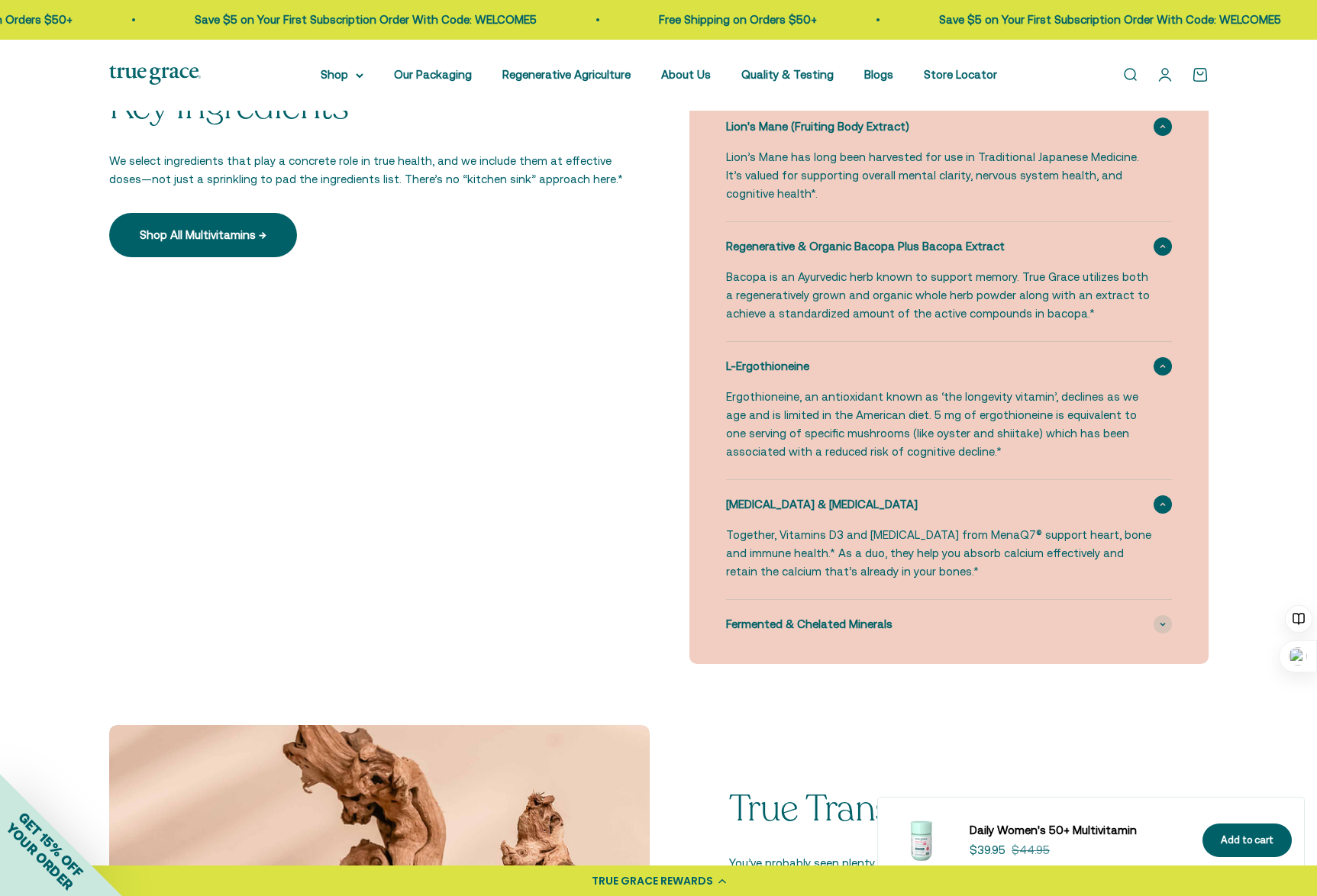
scroll to position [1908, 0]
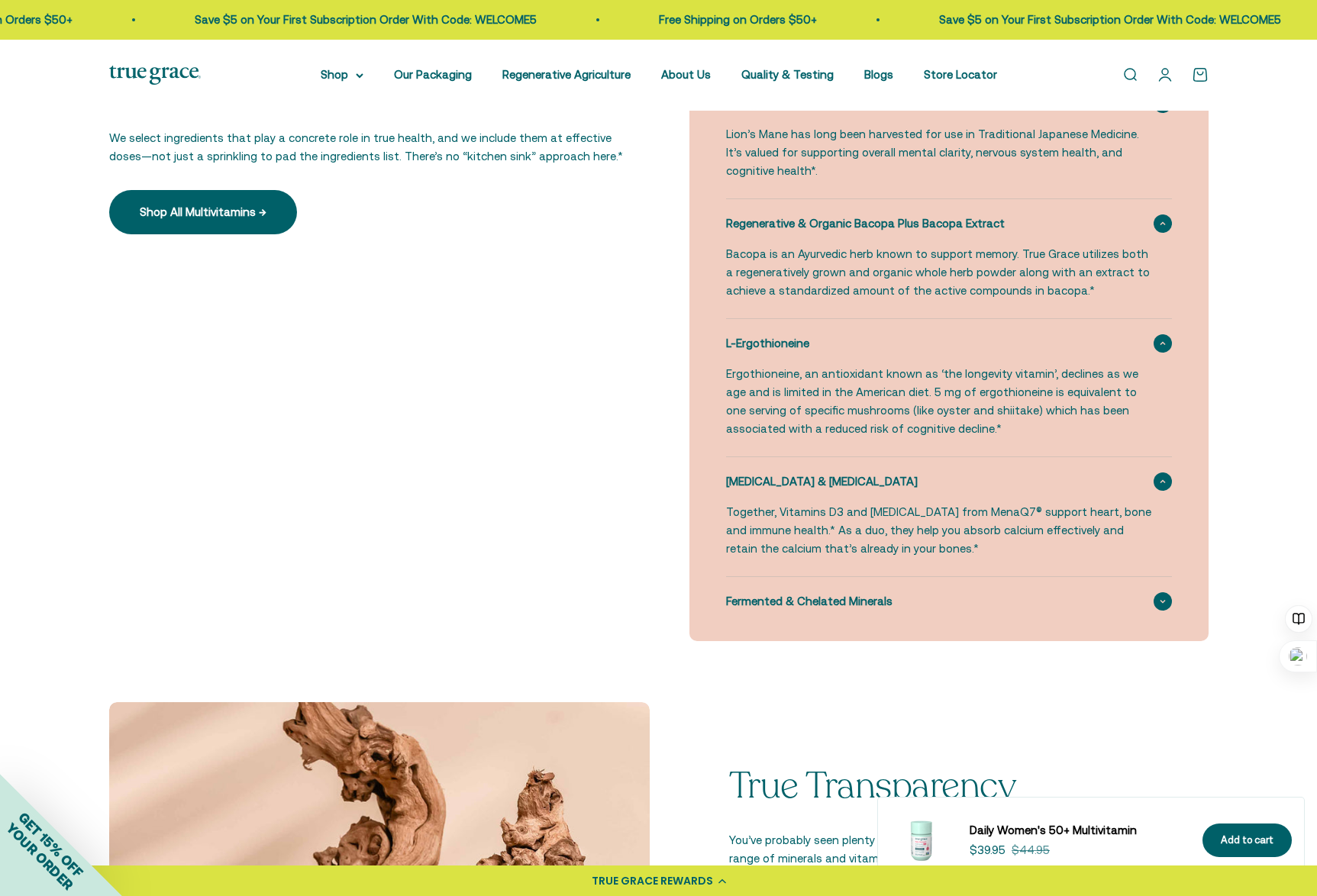
click at [789, 596] on span "Fermented & Chelated Minerals" at bounding box center [809, 601] width 167 height 19
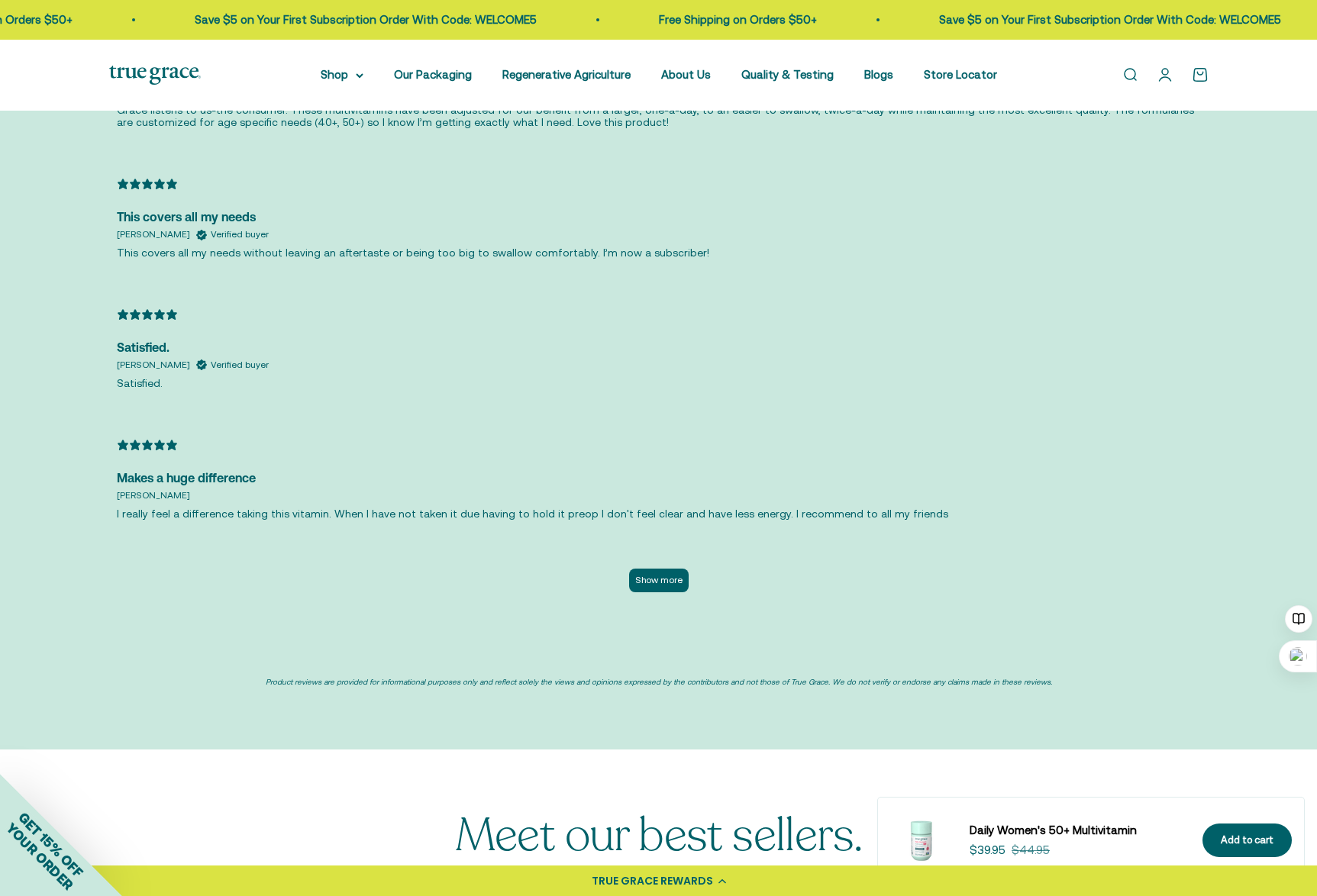
scroll to position [4273, 0]
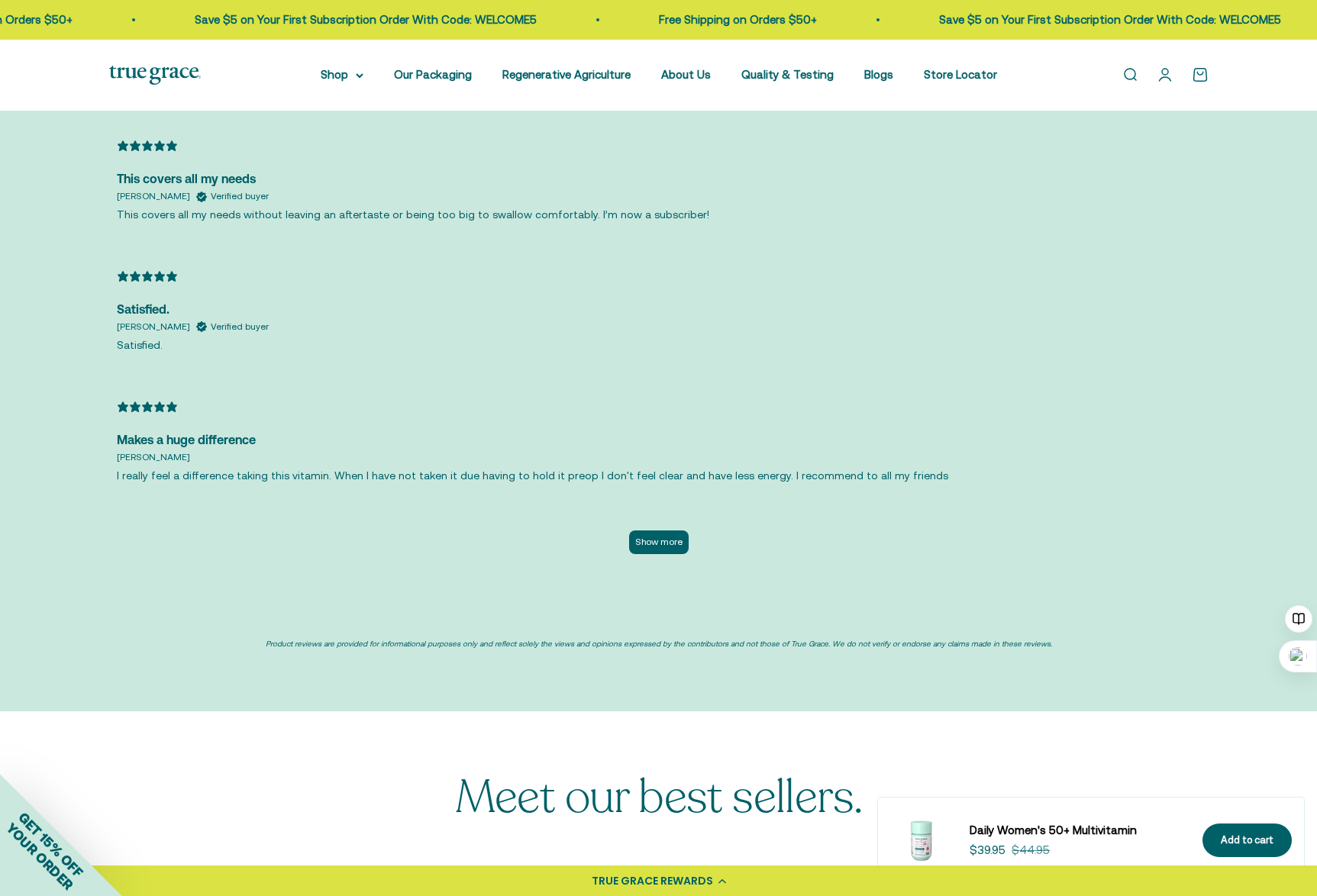
click at [645, 539] on button "Show more" at bounding box center [659, 541] width 60 height 23
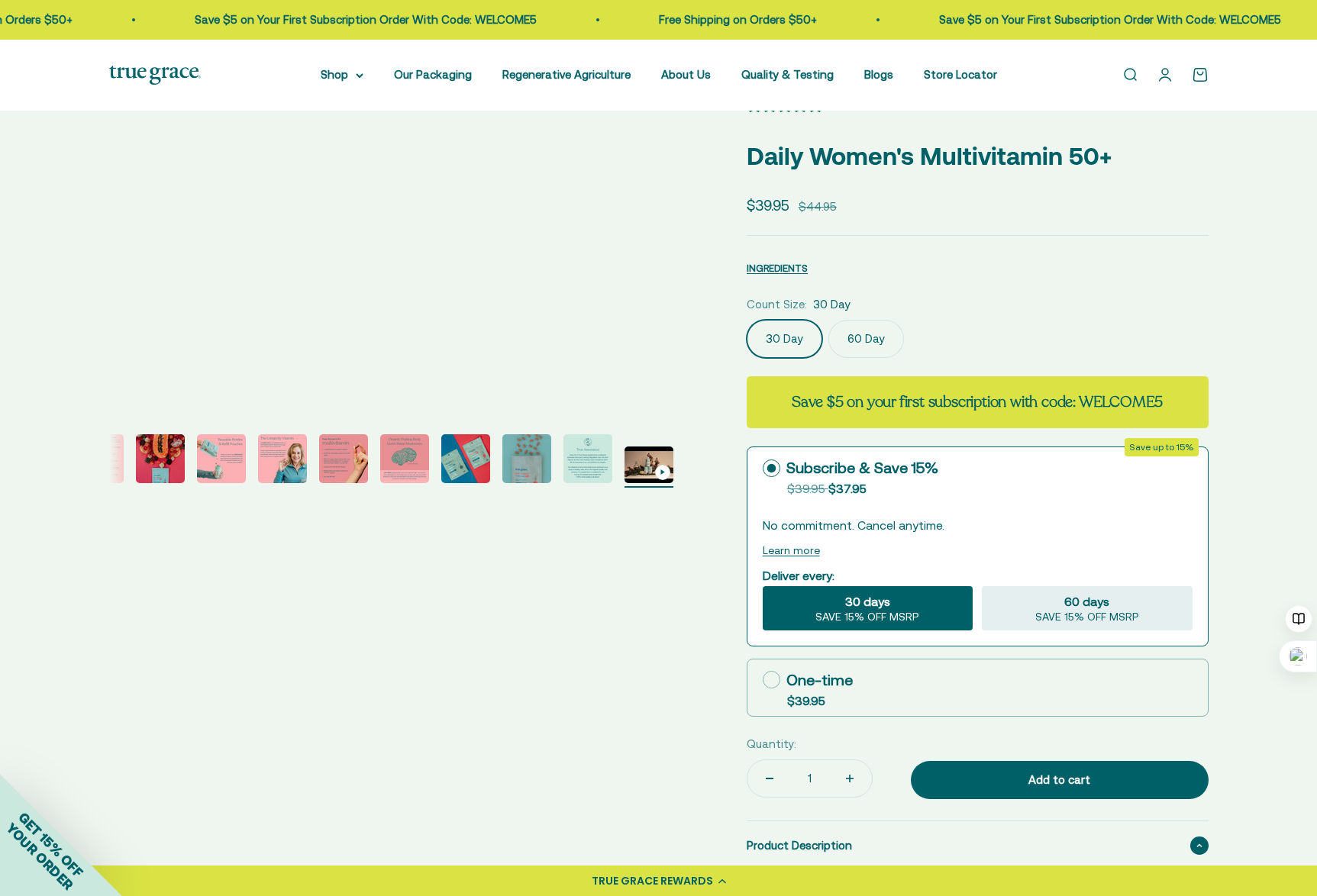
scroll to position [0, 0]
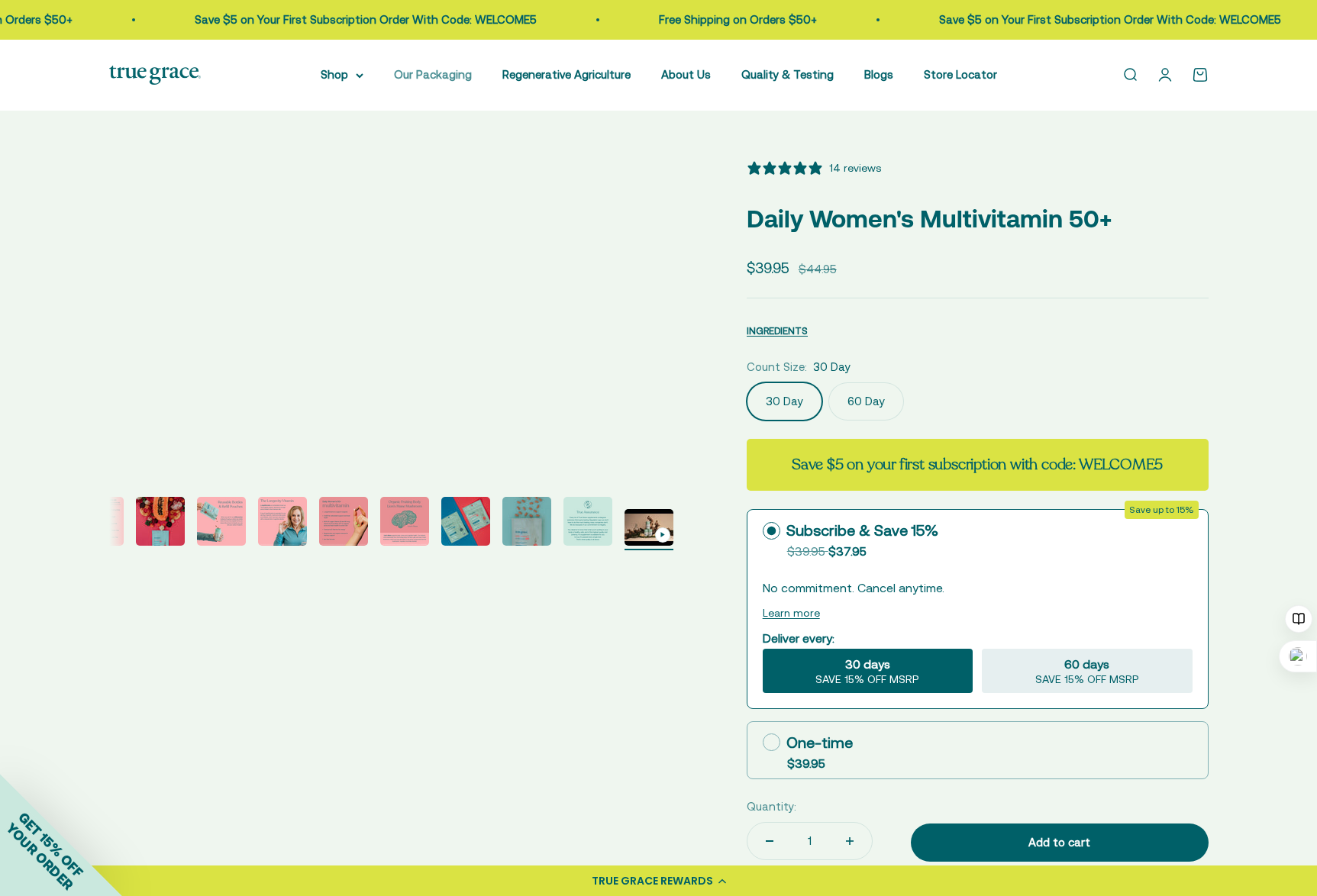
click at [440, 76] on link "Our Packaging" at bounding box center [433, 75] width 78 height 13
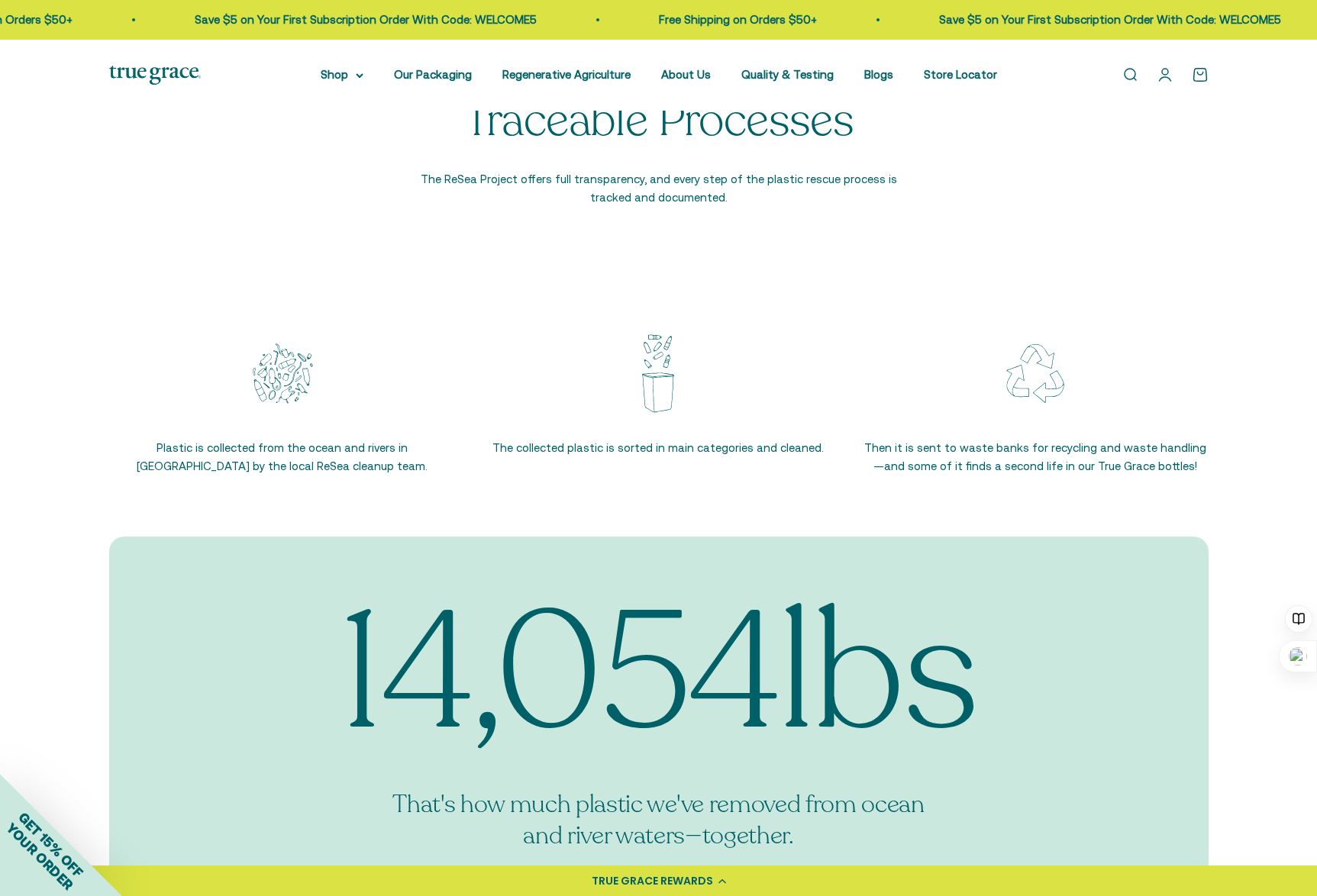
scroll to position [1603, 0]
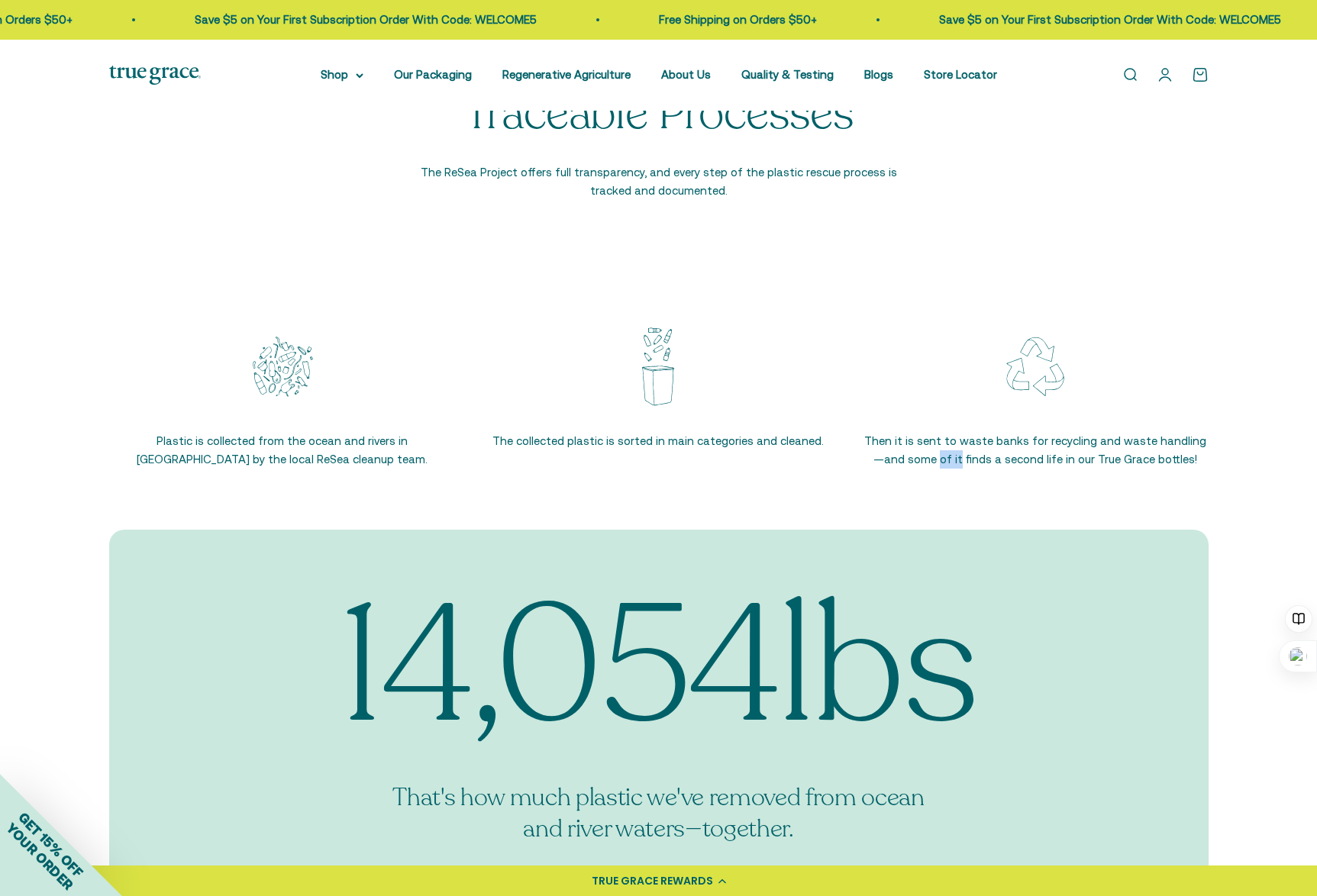
drag, startPoint x: 956, startPoint y: 526, endPoint x: 934, endPoint y: 507, distance: 29.1
click at [935, 508] on div "Plastic is collected from the ocean and rivers in Indonesia by the local ReSea …" at bounding box center [658, 395] width 1317 height 269
click at [916, 489] on div "Plastic is collected from the ocean and rivers in Indonesia by the local ReSea …" at bounding box center [658, 395] width 1317 height 269
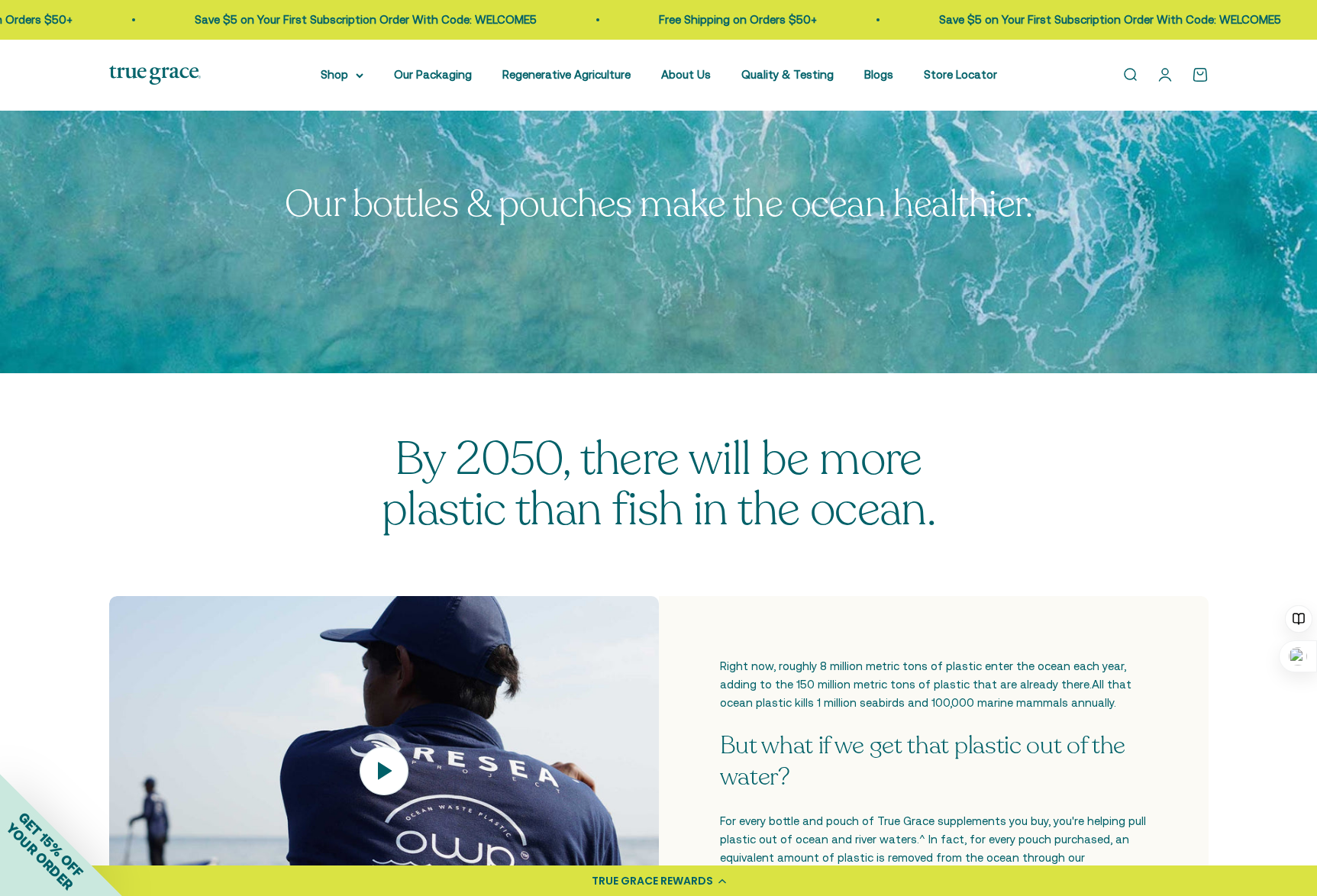
scroll to position [0, 0]
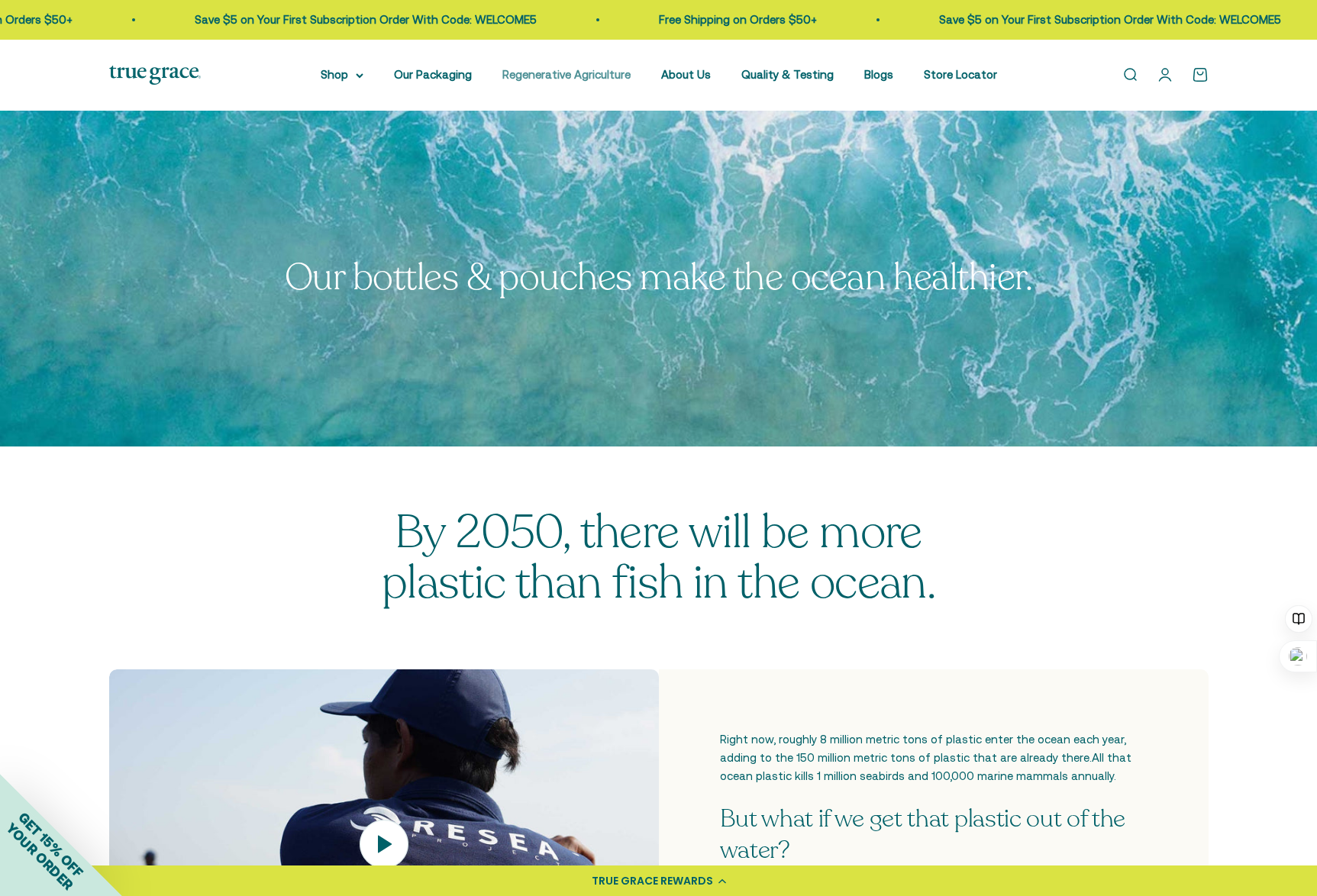
click at [536, 72] on link "Regenerative Agriculture" at bounding box center [566, 75] width 128 height 13
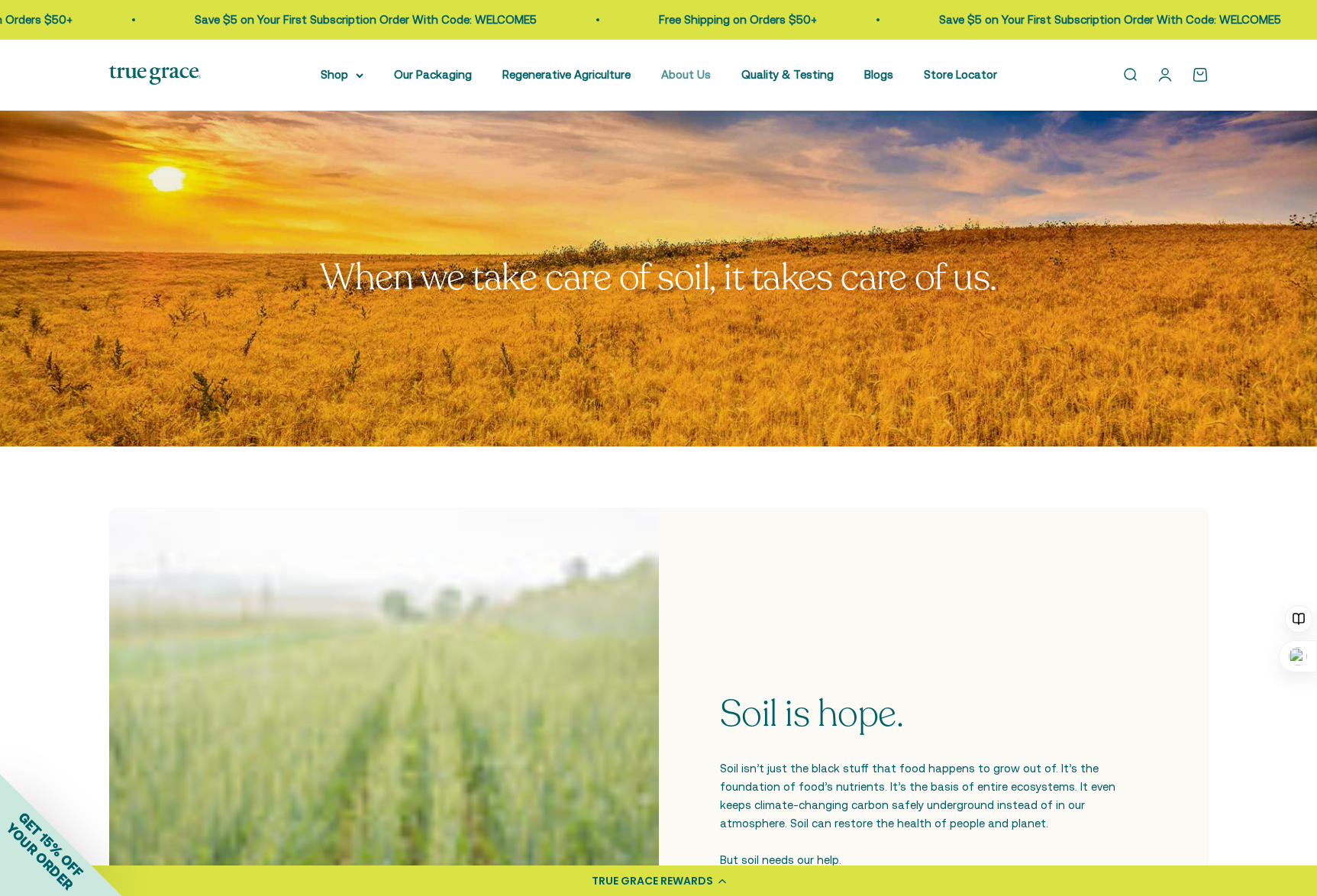
click at [684, 72] on link "About Us" at bounding box center [686, 75] width 50 height 13
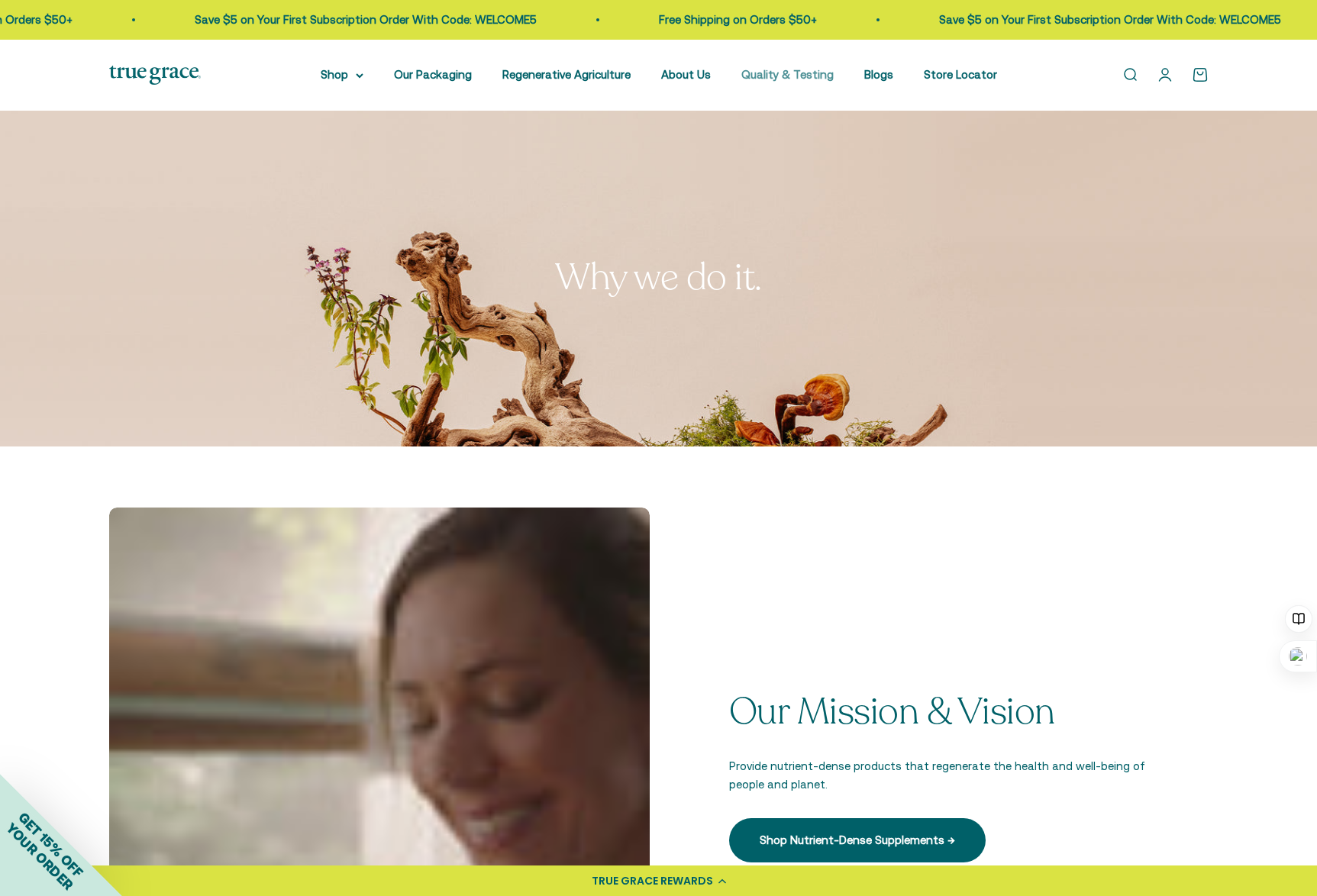
click at [806, 77] on link "Quality & Testing" at bounding box center [787, 75] width 93 height 13
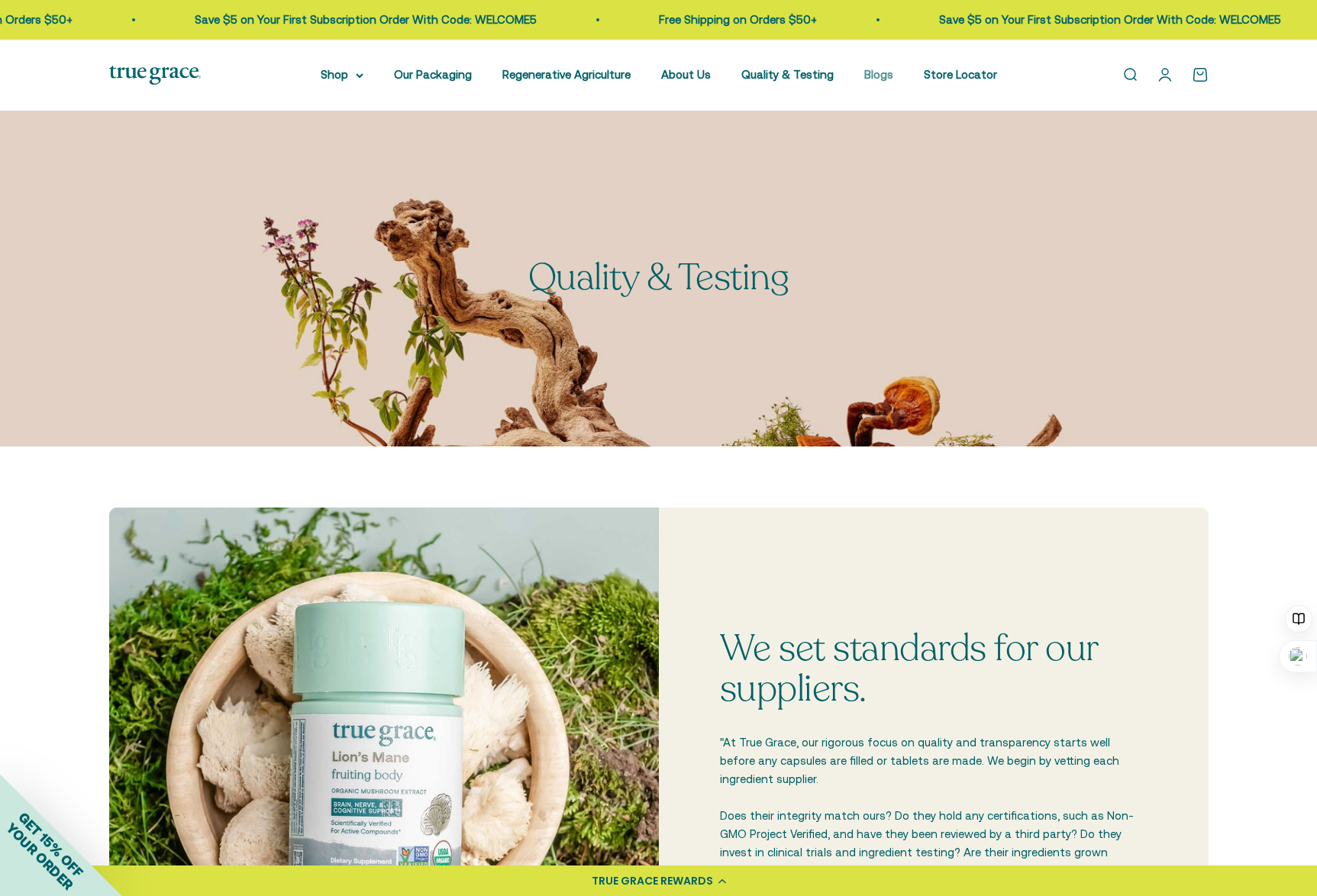
click at [866, 75] on link "Blogs" at bounding box center [879, 75] width 29 height 13
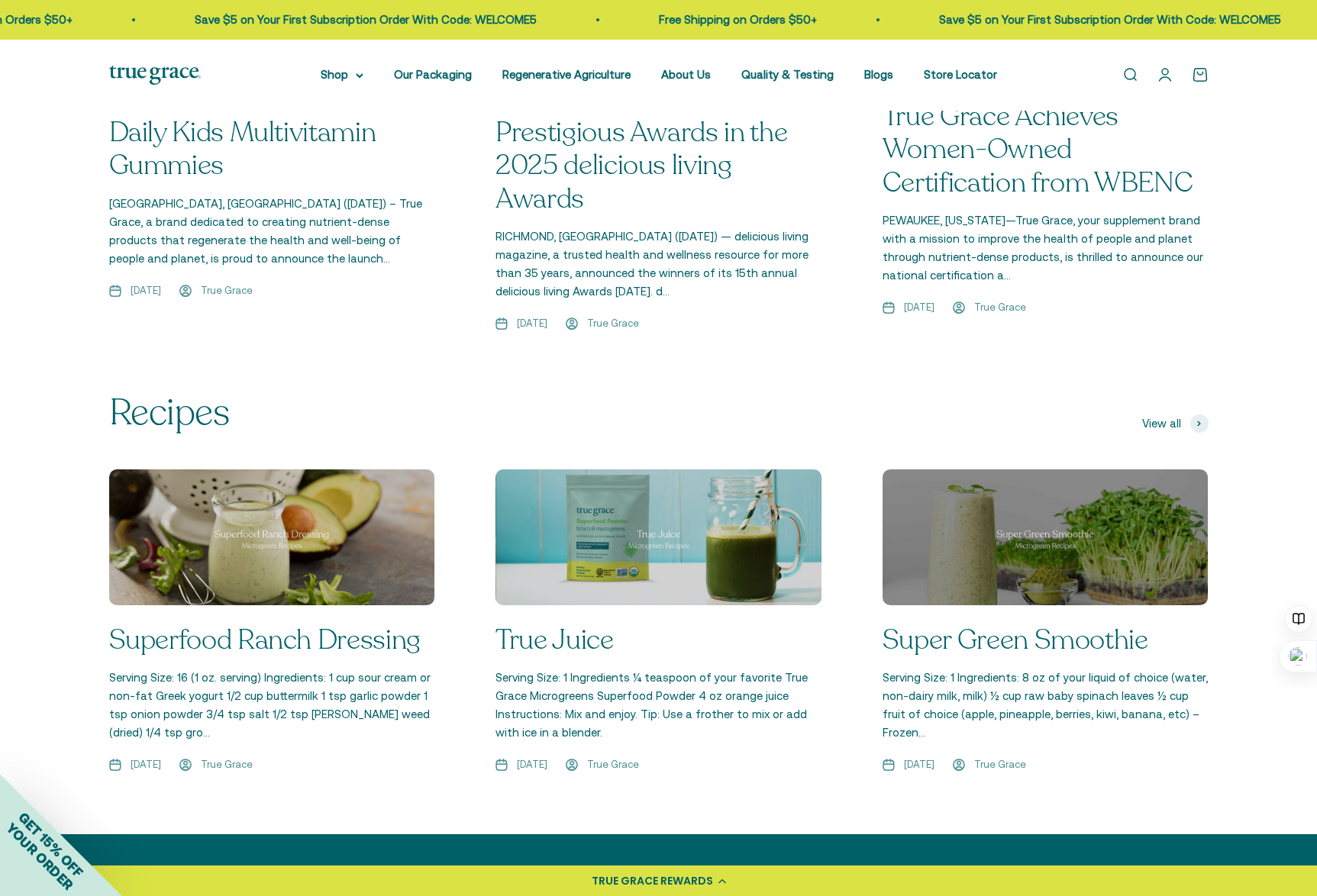
scroll to position [1984, 0]
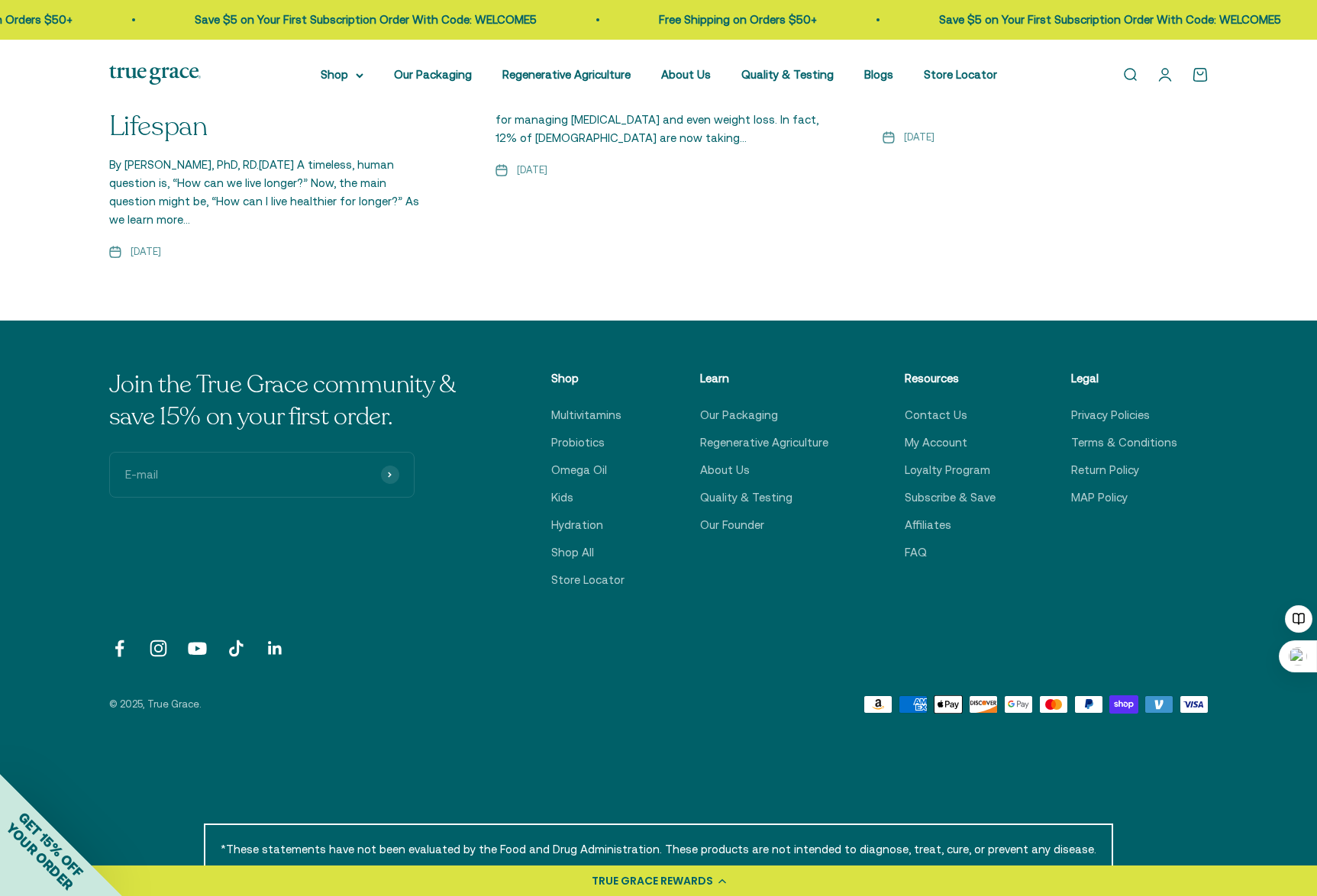
scroll to position [1908, 0]
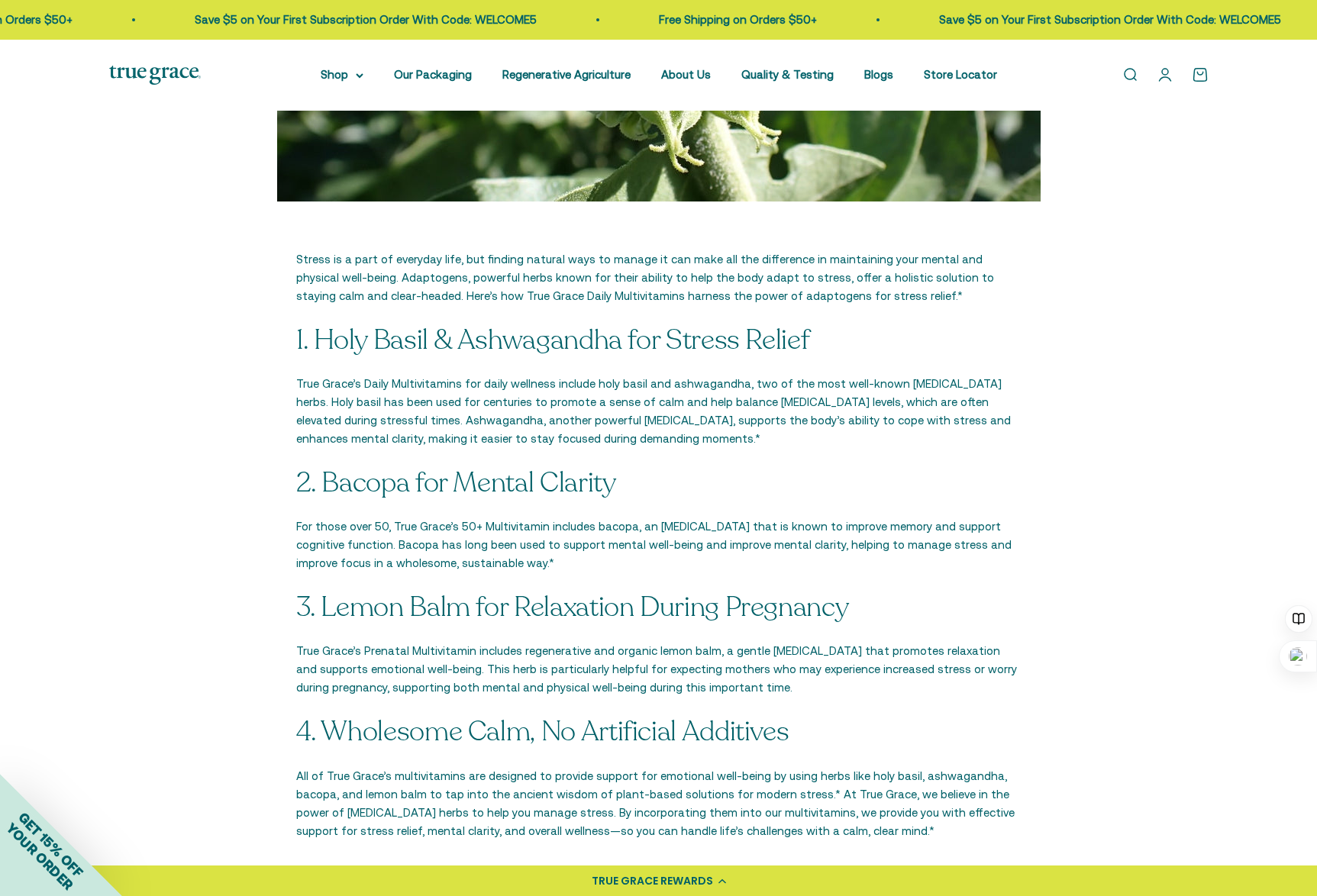
scroll to position [535, 0]
